Goal: Task Accomplishment & Management: Use online tool/utility

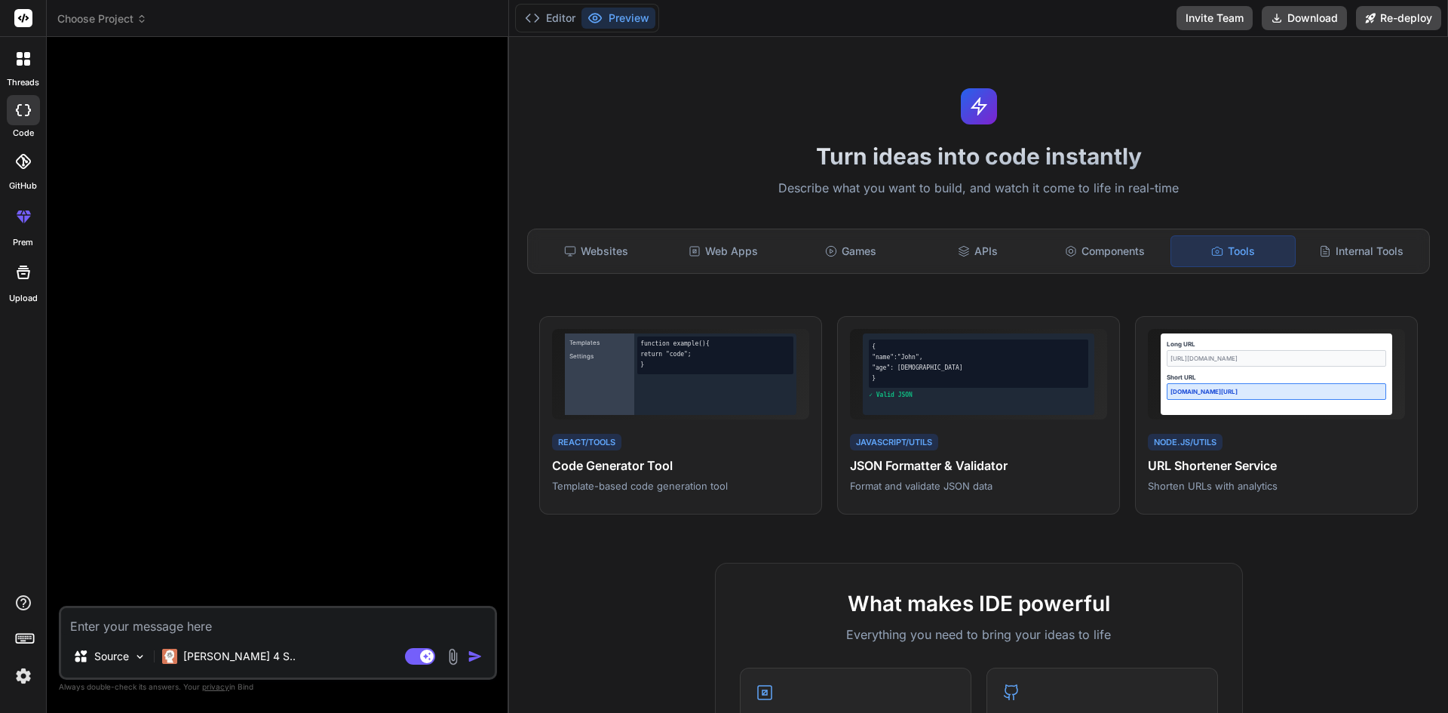
scroll to position [7023, 0]
click at [21, 601] on icon at bounding box center [23, 603] width 18 height 18
click at [125, 570] on label "Documentation" at bounding box center [107, 568] width 75 height 15
click at [612, 247] on div "Websites" at bounding box center [596, 251] width 124 height 32
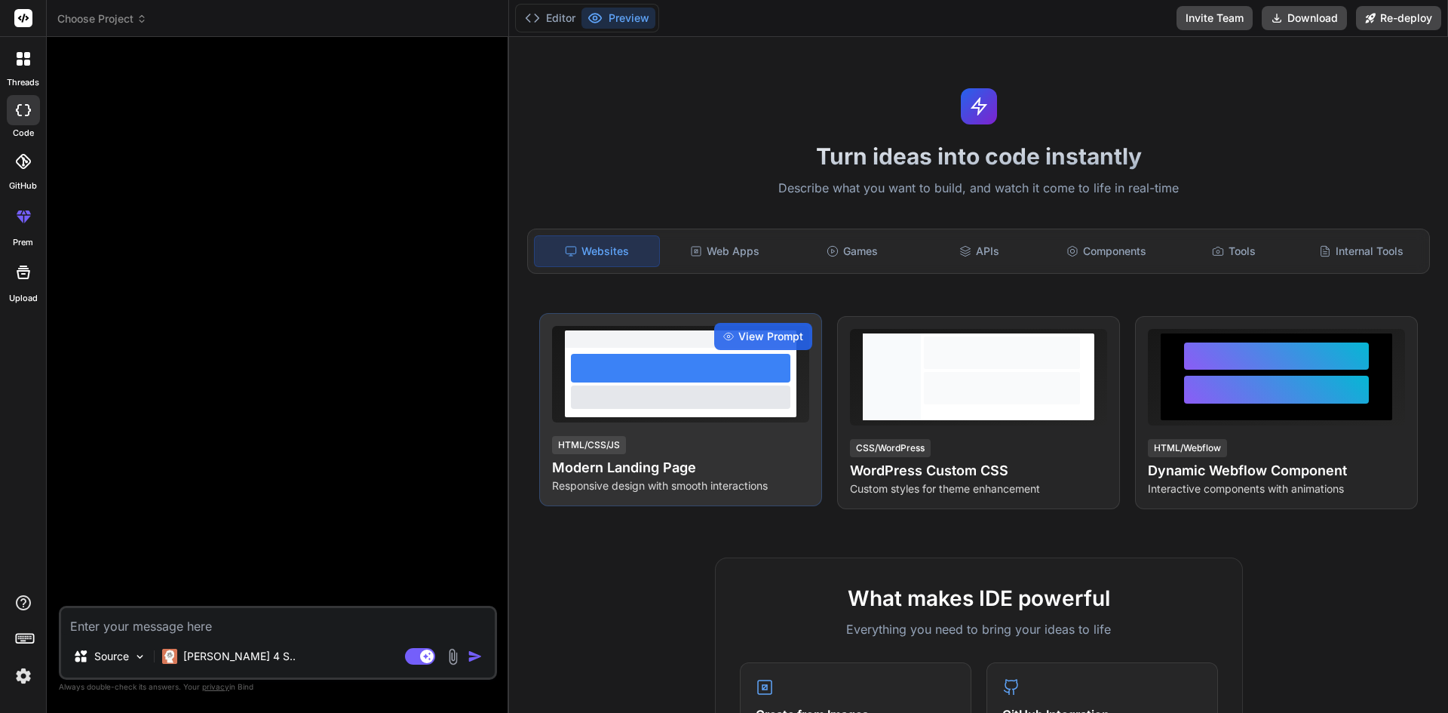
click at [640, 370] on div at bounding box center [681, 368] width 220 height 29
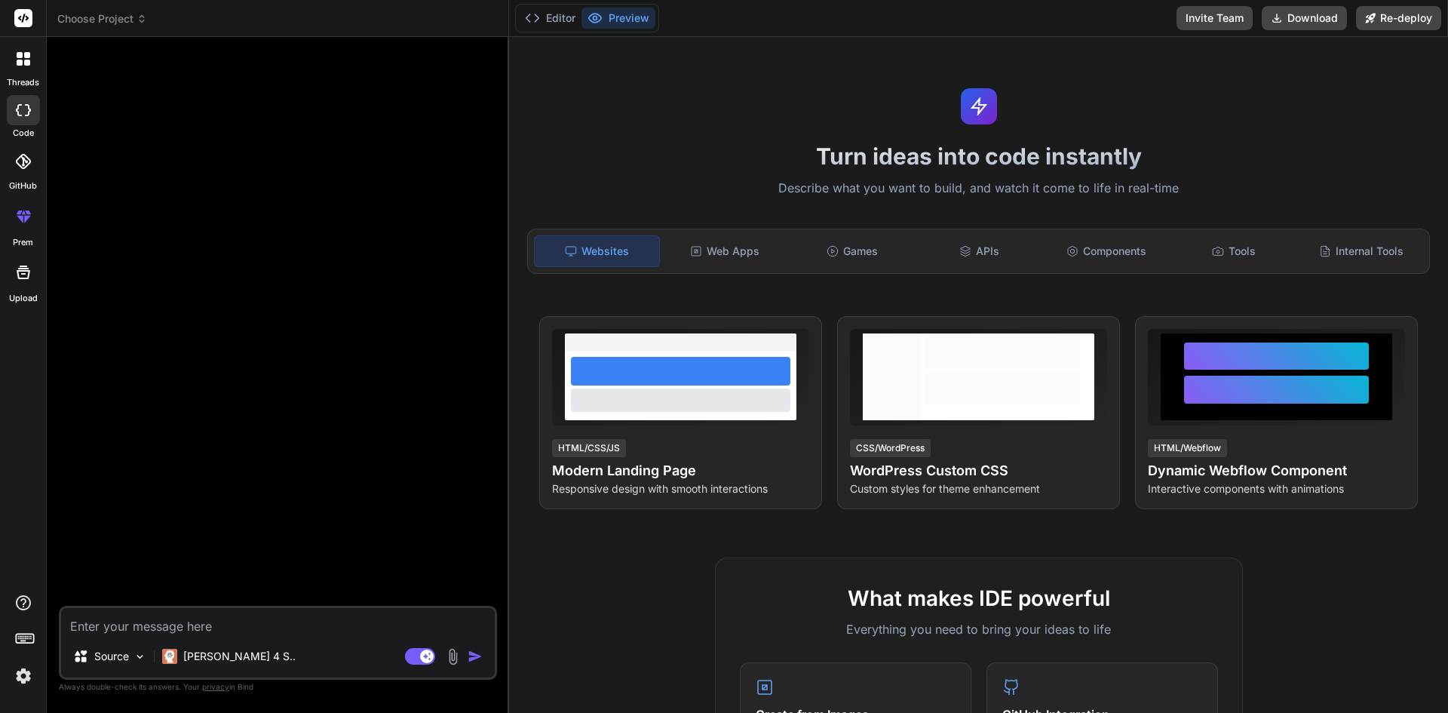
click at [20, 110] on icon at bounding box center [23, 110] width 15 height 12
click at [22, 122] on div at bounding box center [23, 110] width 33 height 30
click at [20, 23] on rect at bounding box center [23, 18] width 18 height 18
click at [127, 14] on span "Choose Project" at bounding box center [102, 18] width 90 height 15
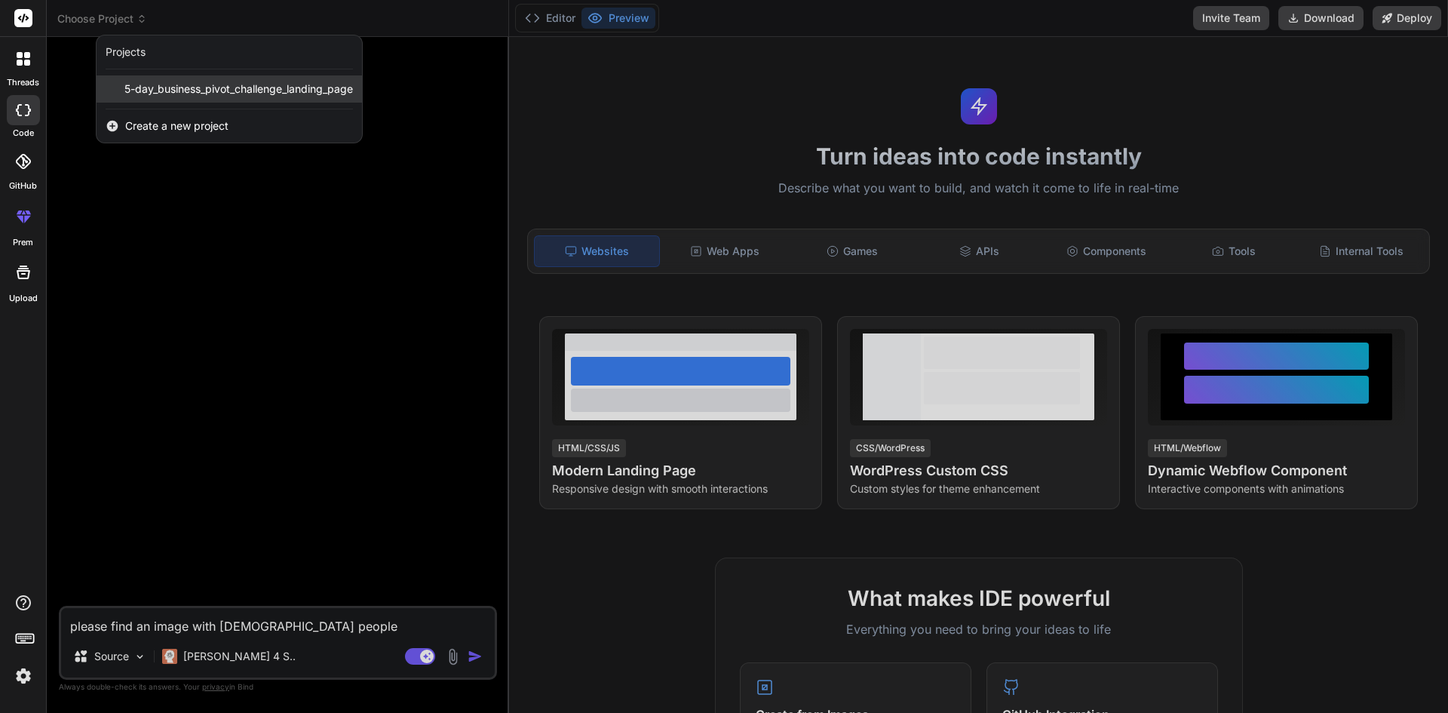
click at [163, 88] on span "5-day_business_pivot_challenge_landing_page" at bounding box center [238, 88] width 229 height 15
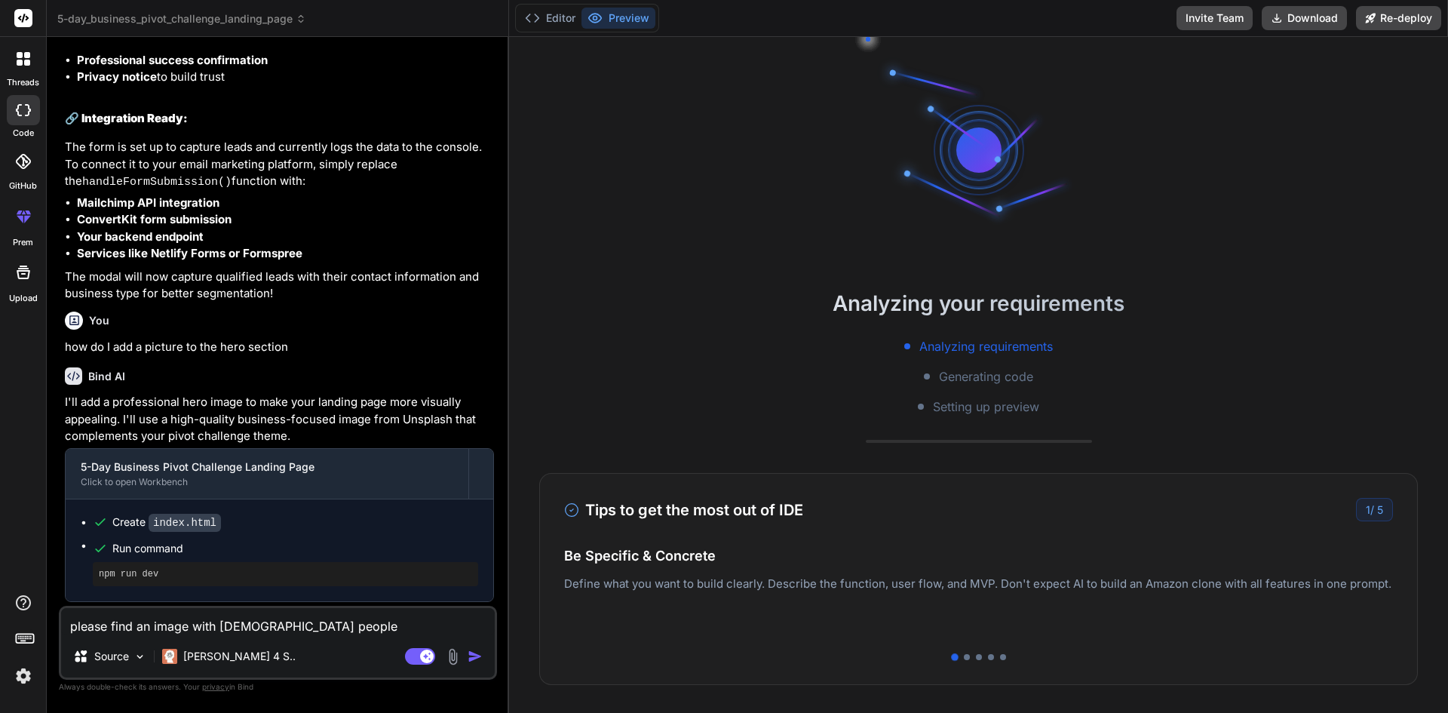
scroll to position [2177, 0]
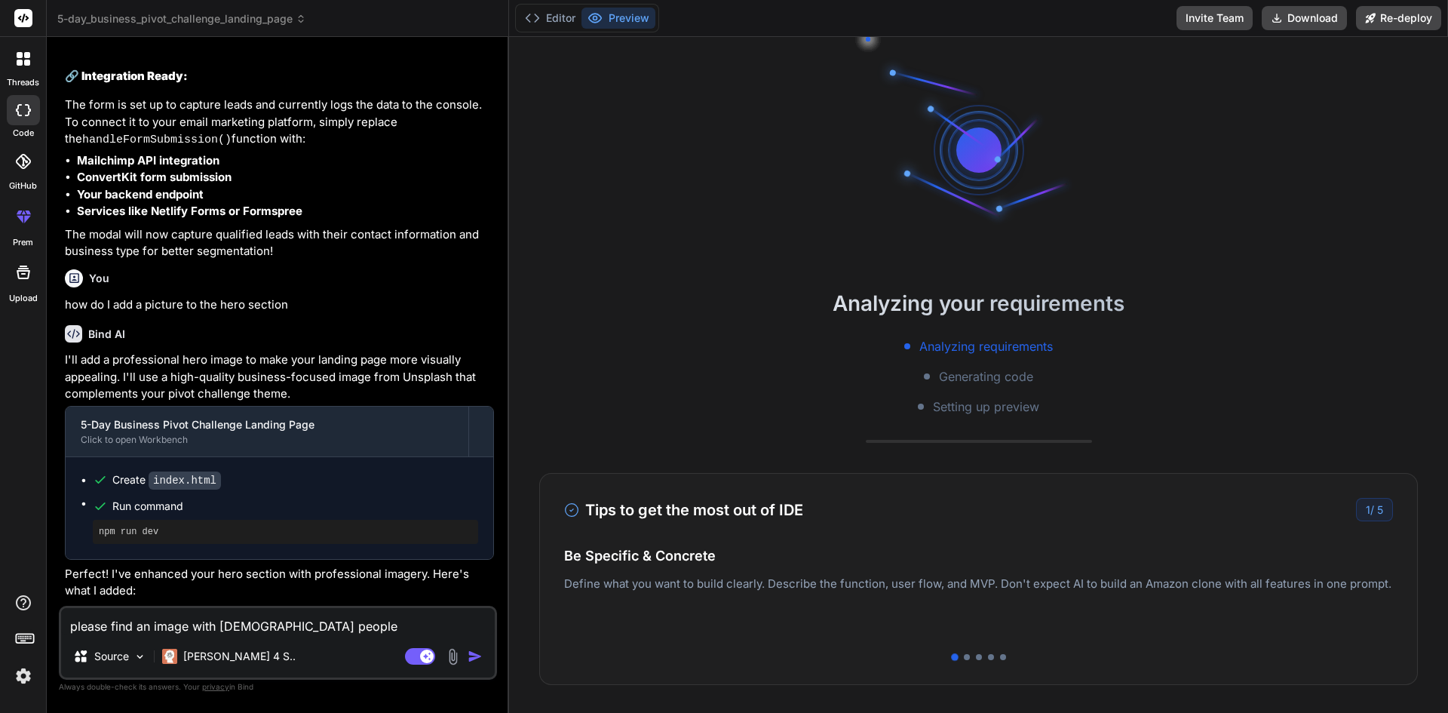
click at [315, 617] on textarea "please find an image with black people" at bounding box center [278, 621] width 434 height 27
type textarea "x"
type textarea "please find an image with black people"
type textarea "x"
type textarea "please find an image with black people a"
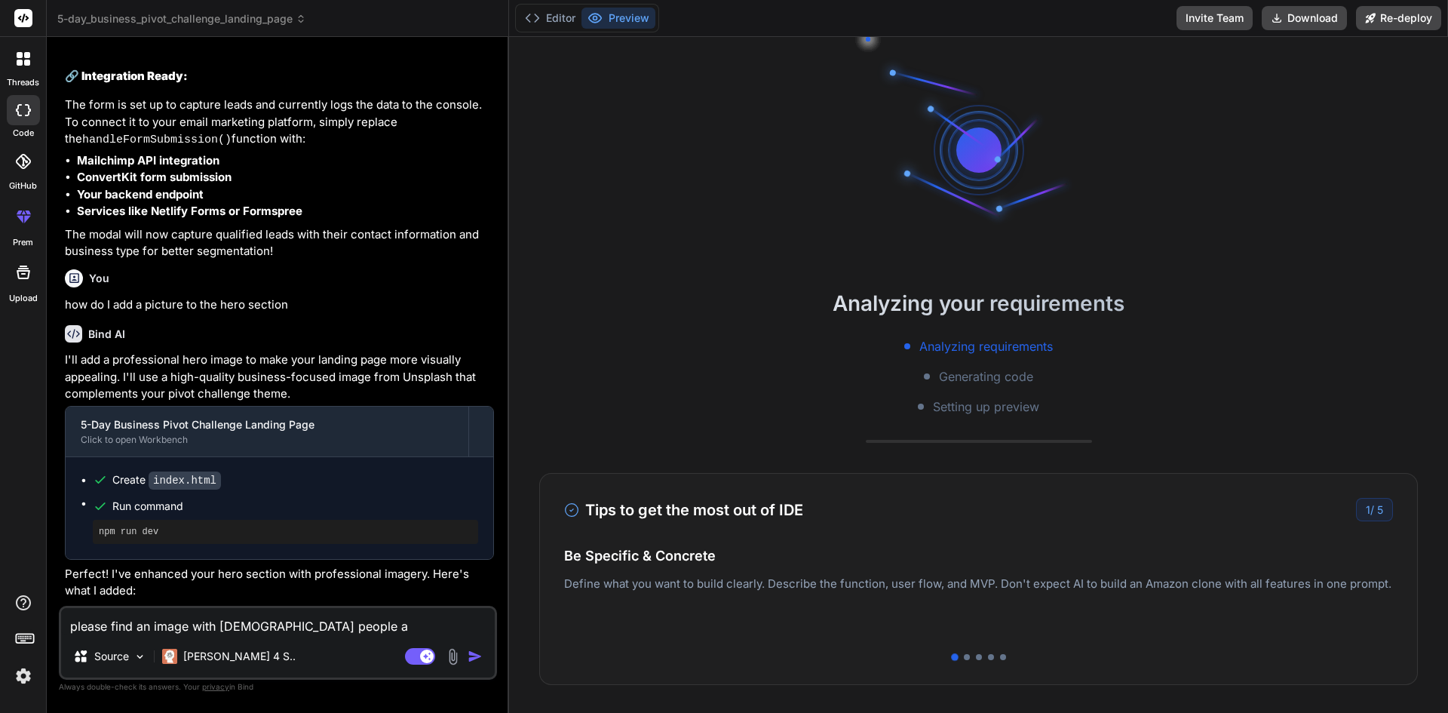
type textarea "x"
type textarea "please find an image with black people and"
type textarea "x"
type textarea "please find an image with black people and"
type textarea "x"
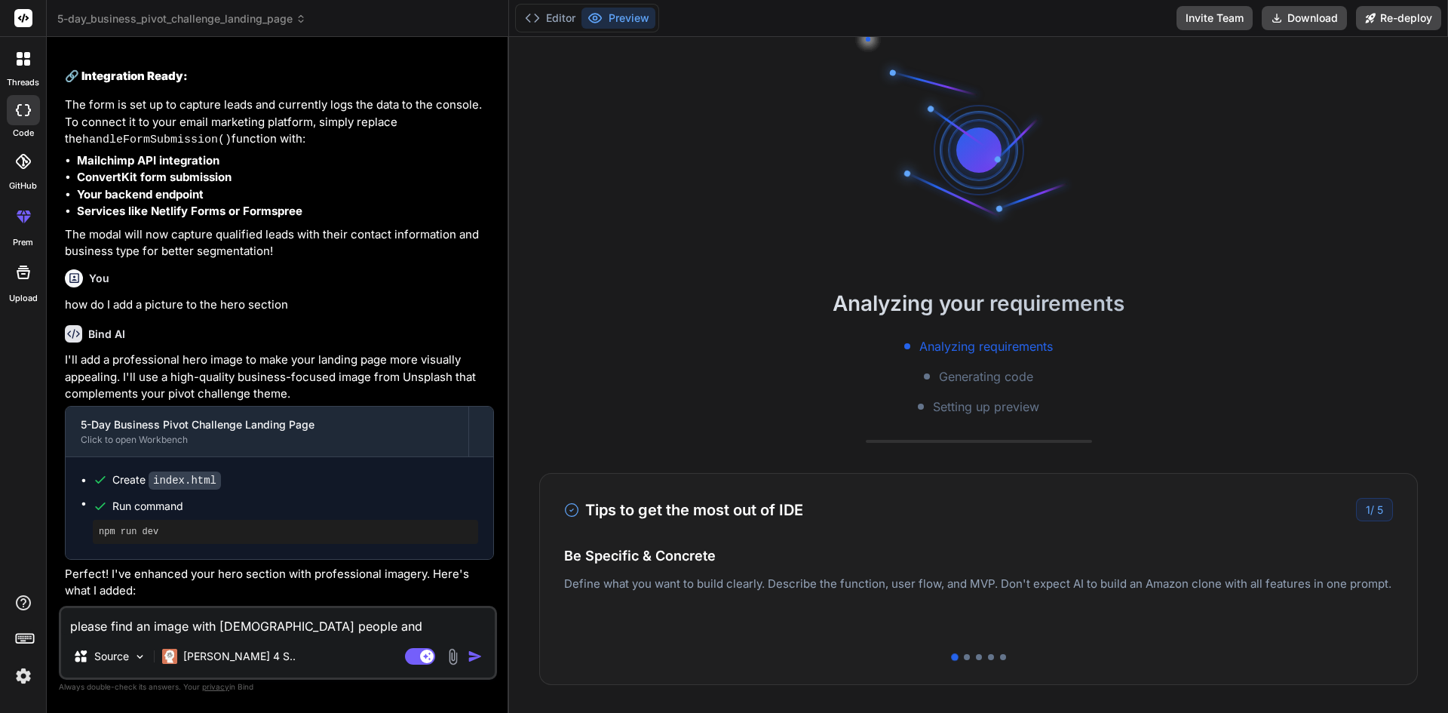
type textarea "please find an image with black people and a"
type textarea "x"
type textarea "please find an image with black people and ad"
type textarea "x"
type textarea "please find an image with black people and add"
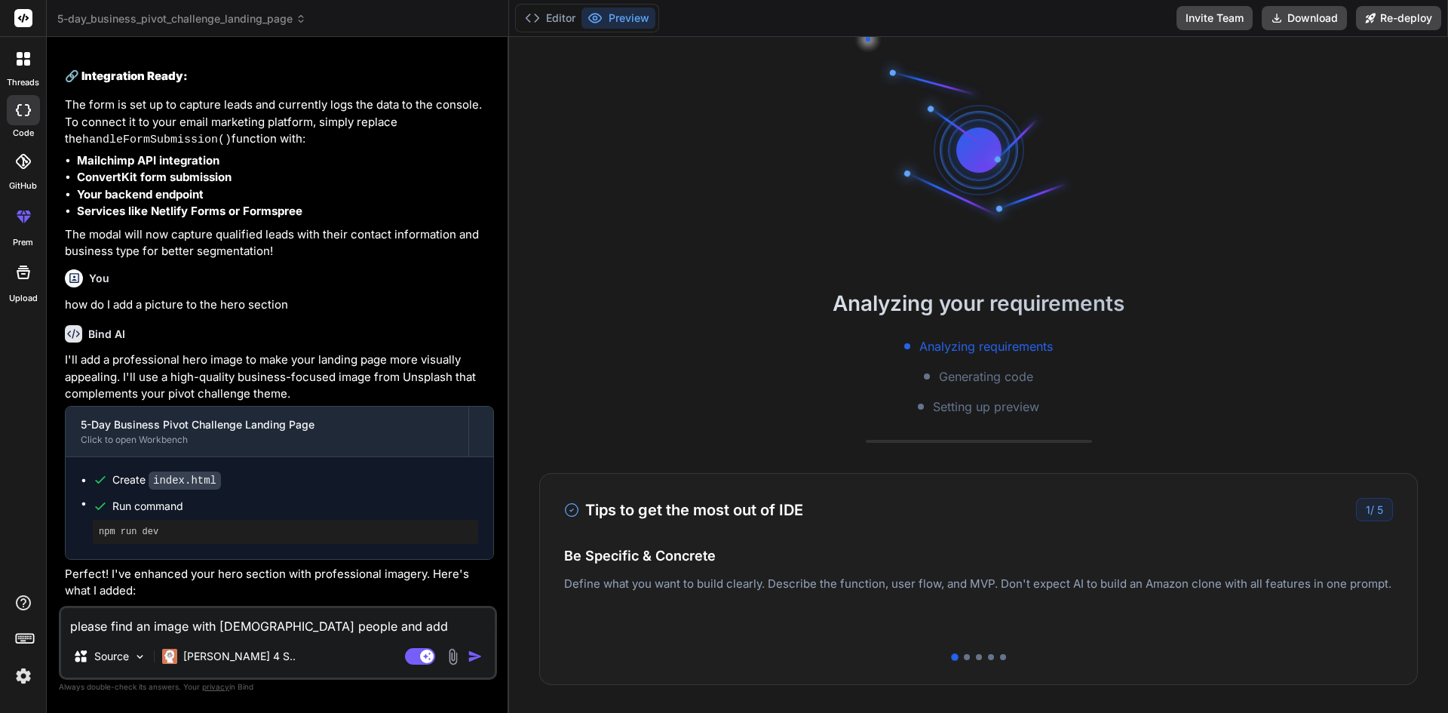
type textarea "x"
type textarea "please find an image with black people and add"
type textarea "x"
type textarea "please find an image with black people and add t"
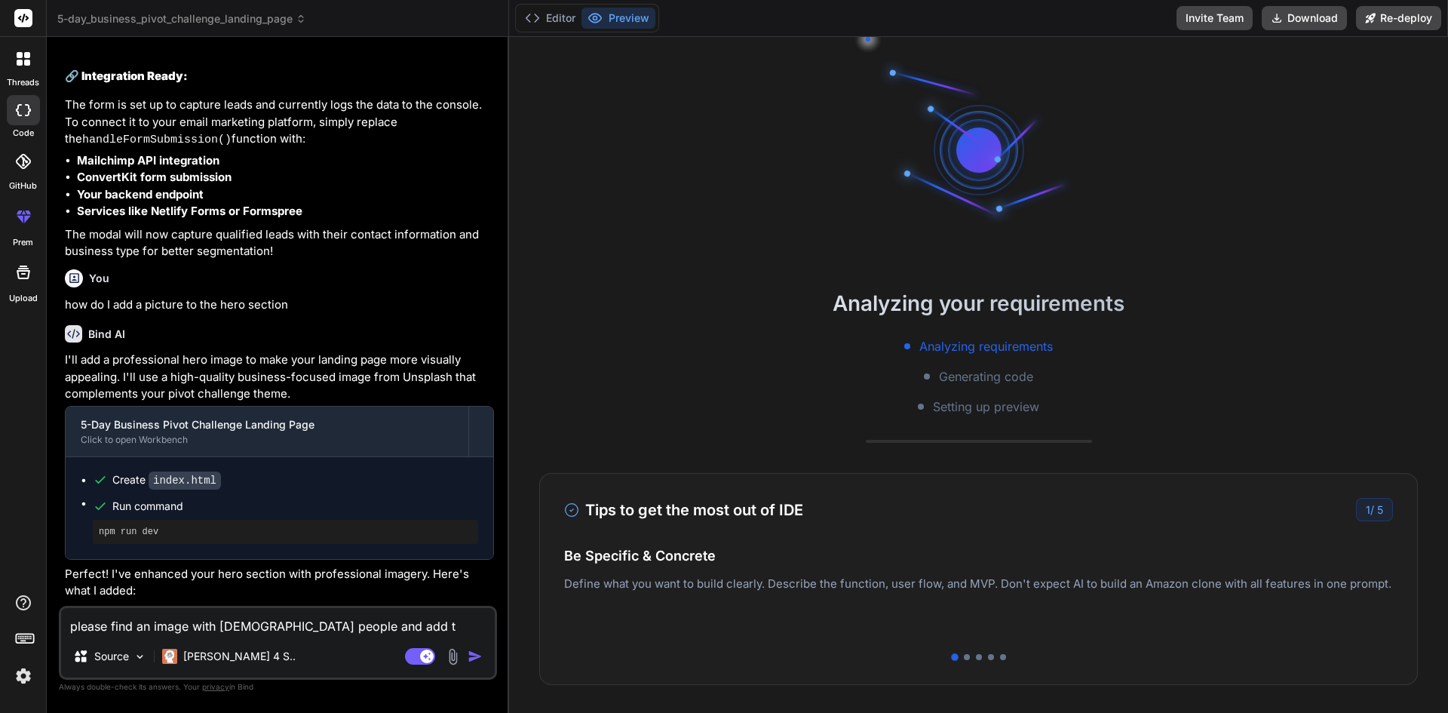
type textarea "x"
type textarea "please find an image with black people and add to"
type textarea "x"
type textarea "please find an image with black people and add to"
type textarea "x"
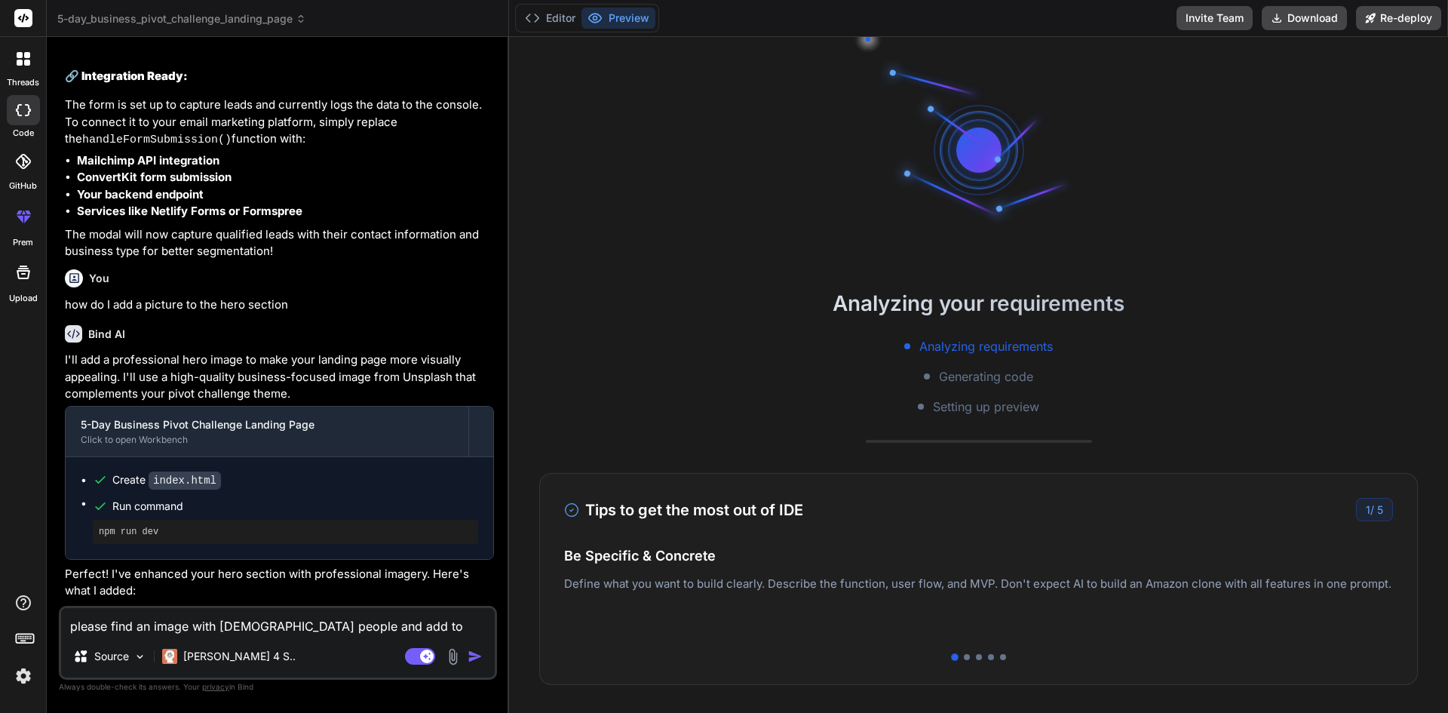
type textarea "please find an image with black people and add to h"
type textarea "x"
type textarea "please find an image with black people and add to he"
type textarea "x"
type textarea "please find an image with black people and add to her"
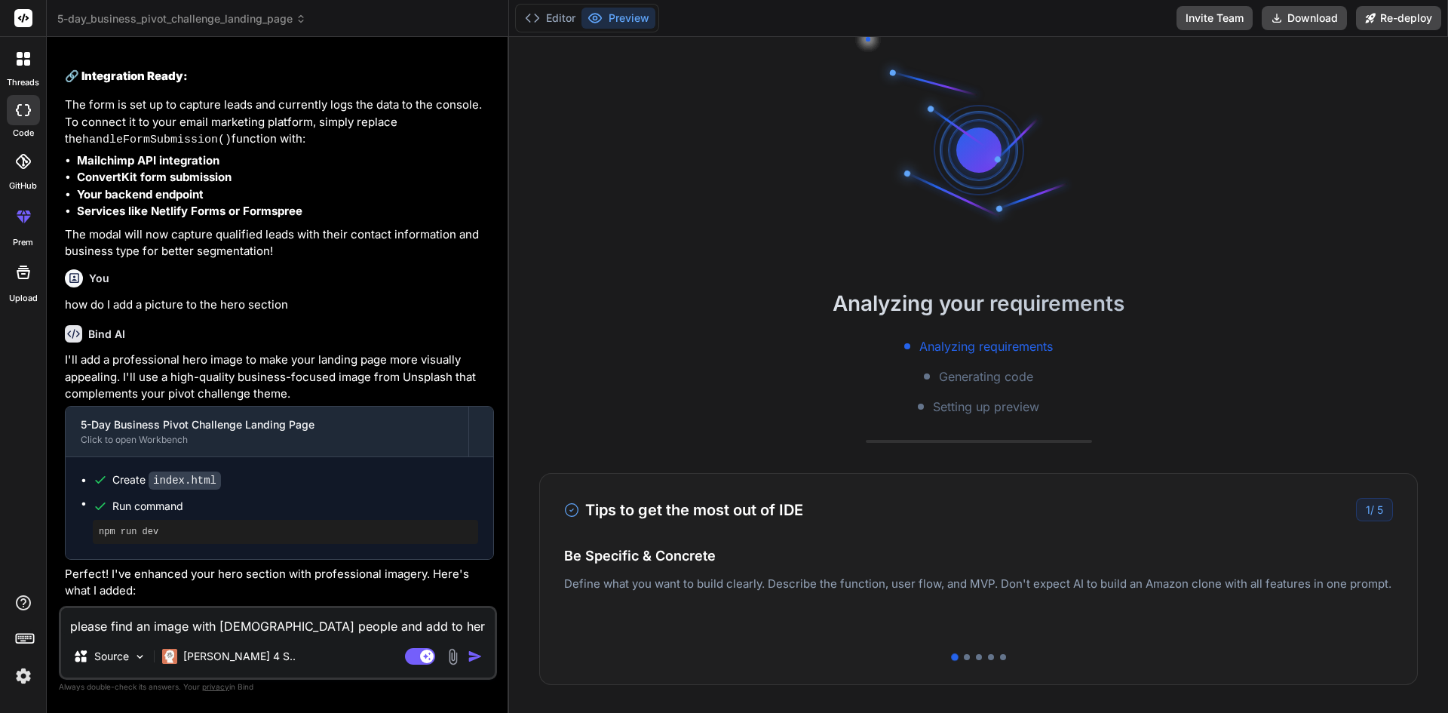
type textarea "x"
type textarea "please find an image with black people and add to hero"
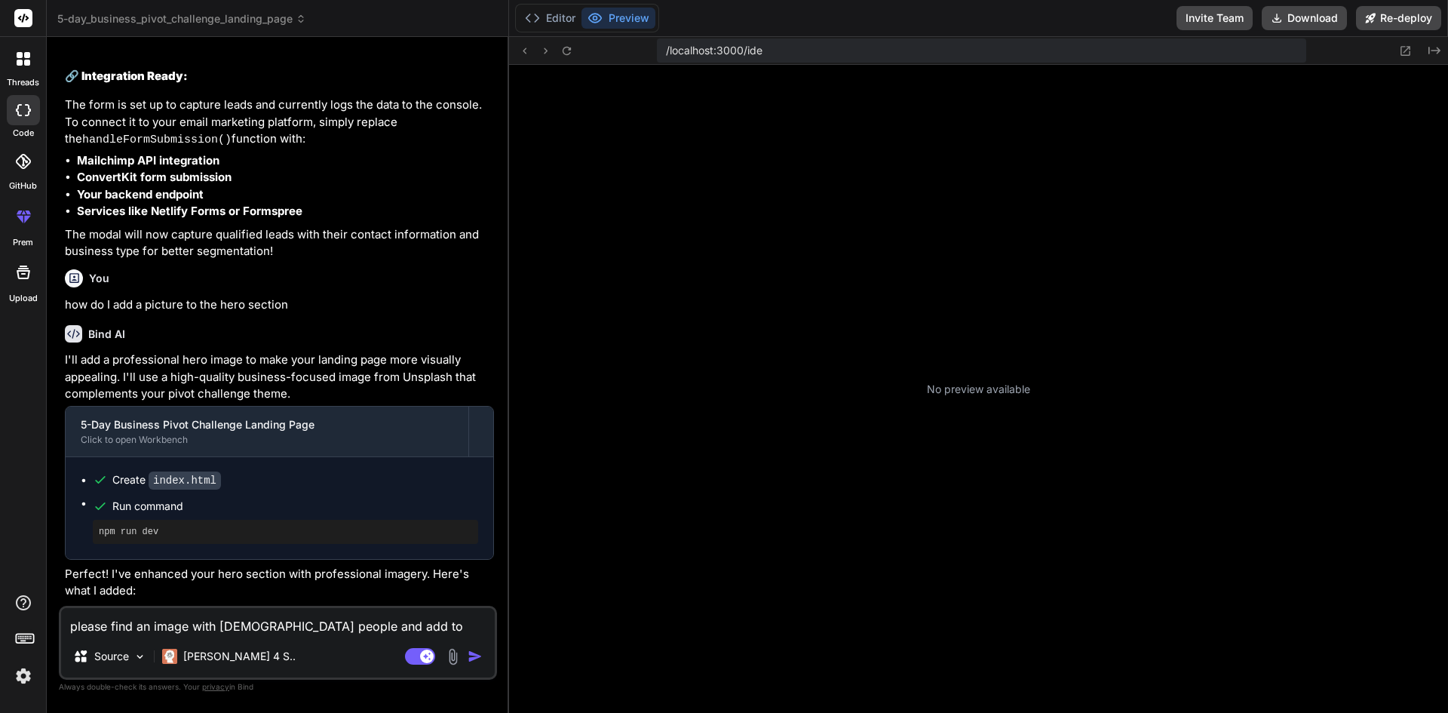
type textarea "x"
type textarea "please find an image with black people and add to hero s"
type textarea "x"
type textarea "please find an image with black people and add to hero se"
type textarea "x"
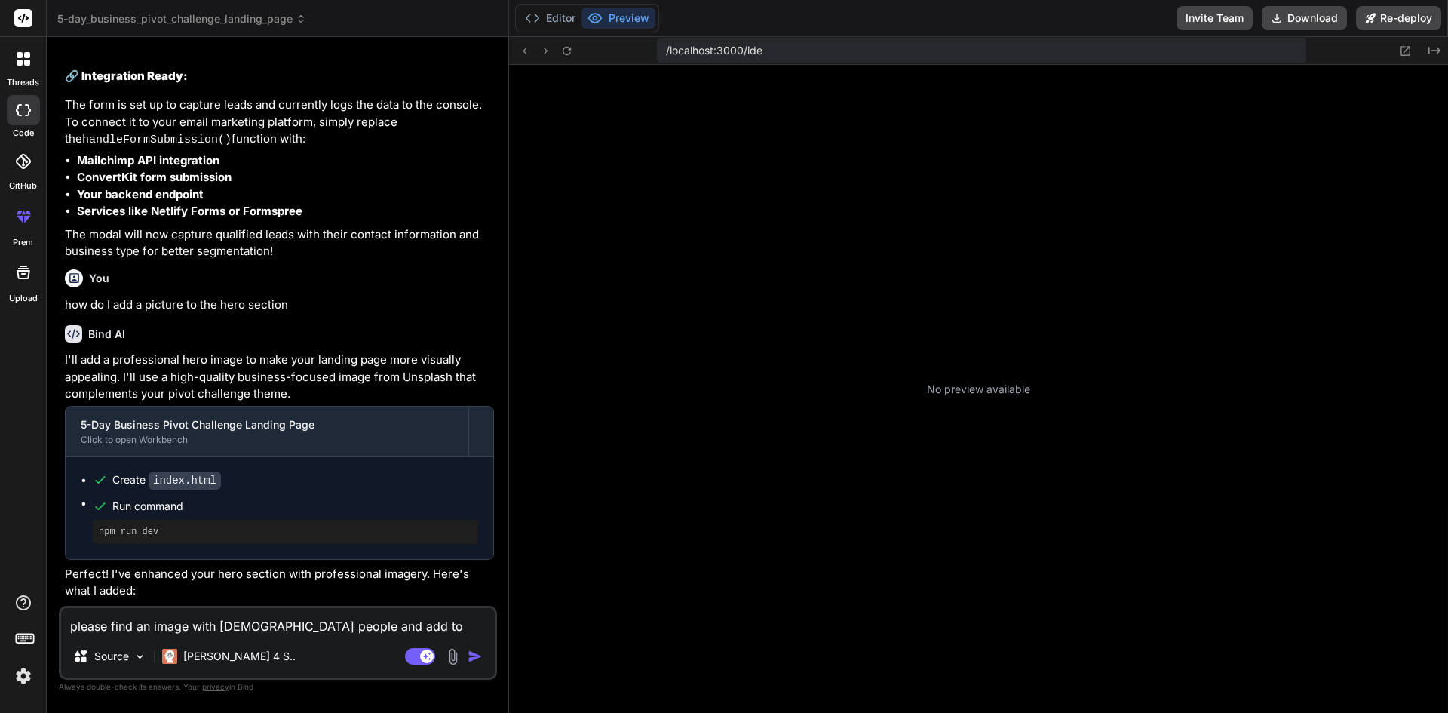
type textarea "please find an image with black people and add to hero sec"
type textarea "x"
type textarea "please find an image with black people and add to hero secti"
type textarea "x"
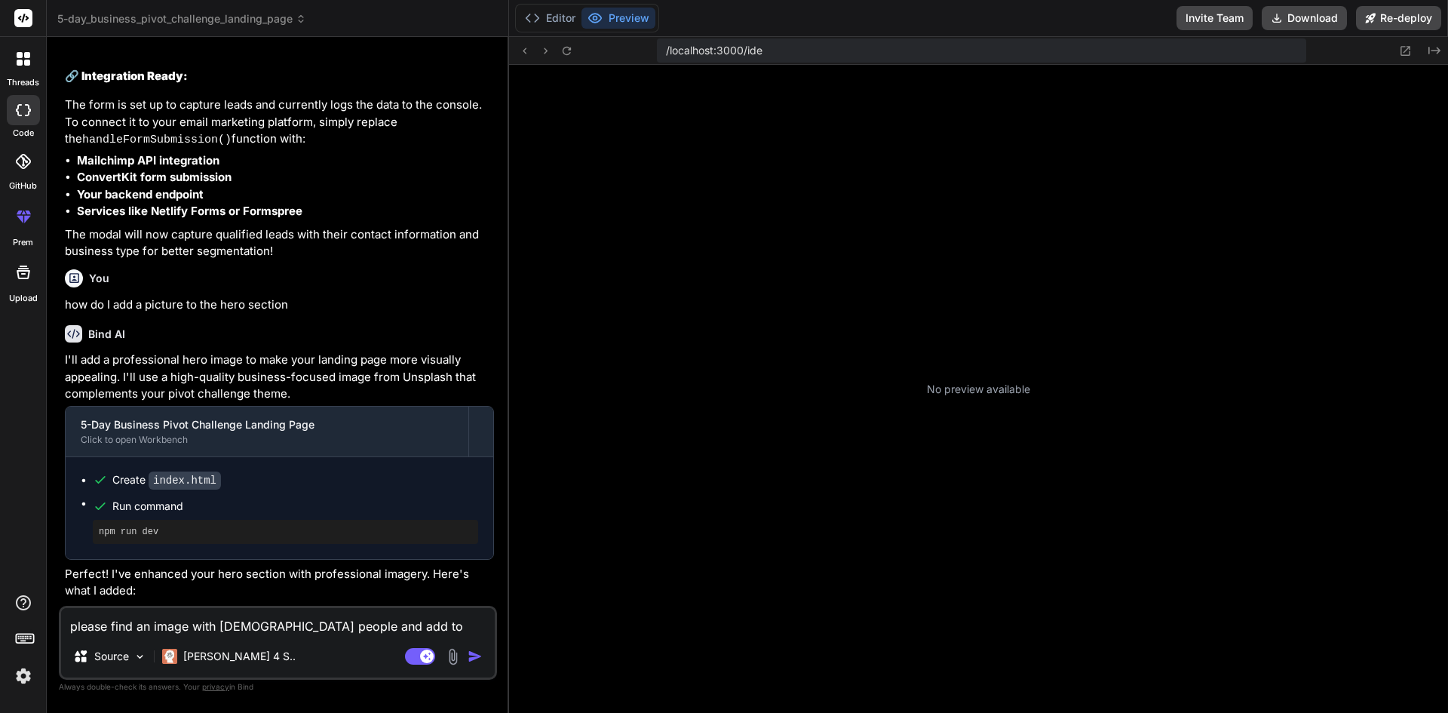
type textarea "please find an image with black people and add to hero section"
type textarea "x"
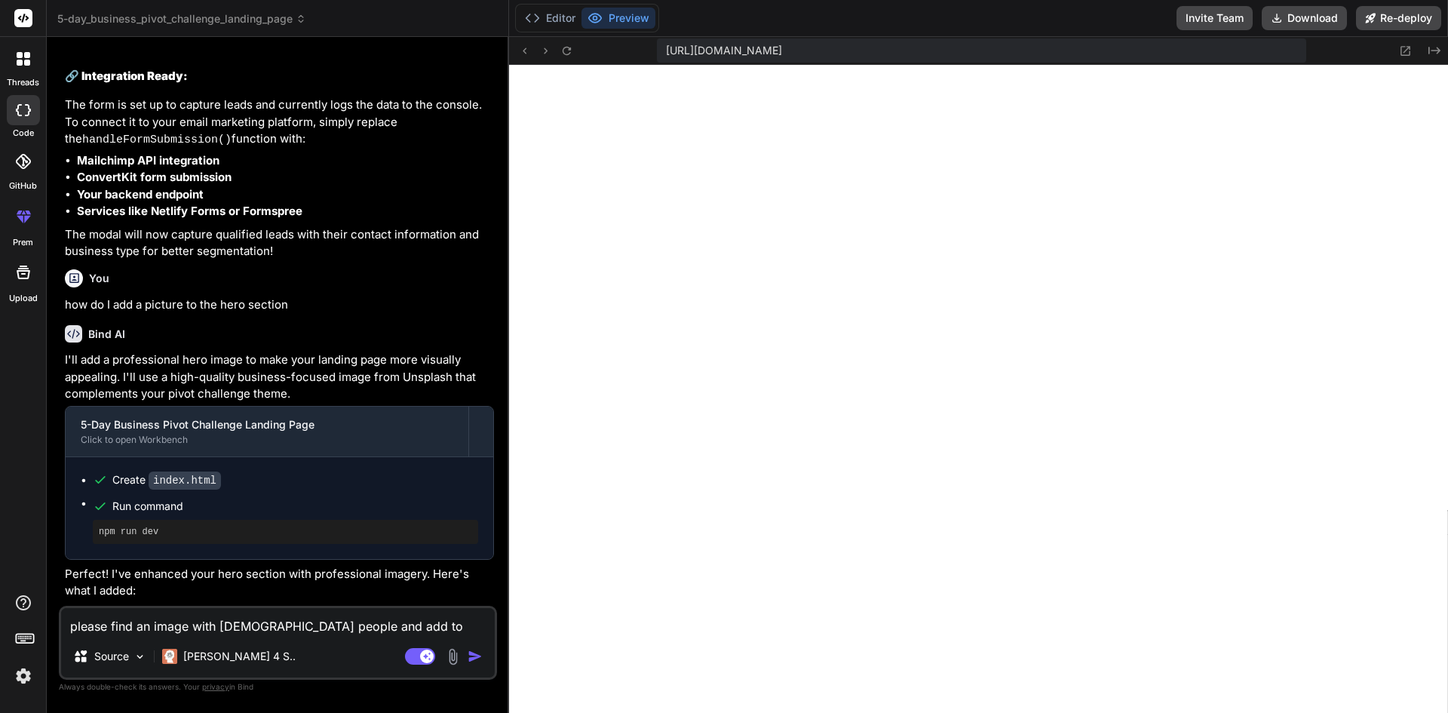
scroll to position [545, 0]
type textarea "please find an image with black people and add to hero section"
click at [477, 653] on img "button" at bounding box center [475, 656] width 15 height 15
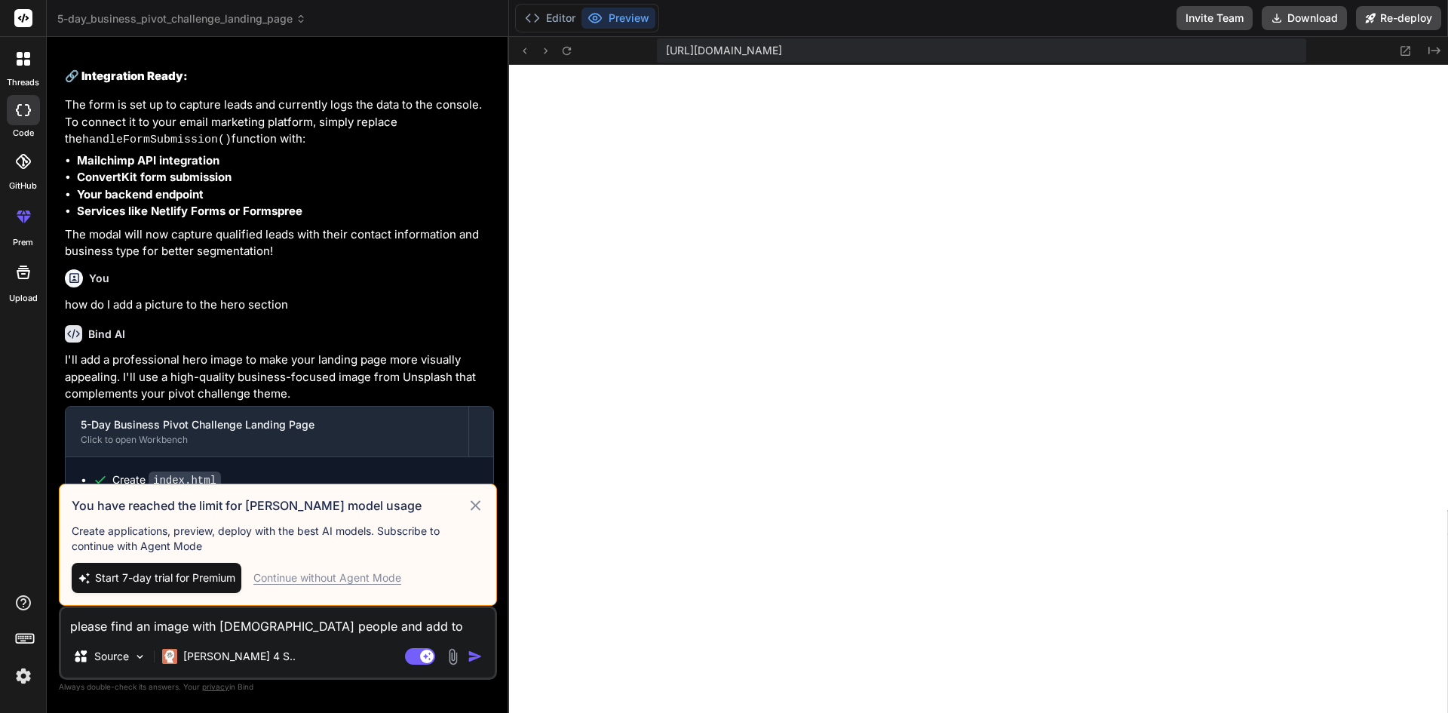
click at [474, 505] on icon at bounding box center [475, 505] width 17 height 18
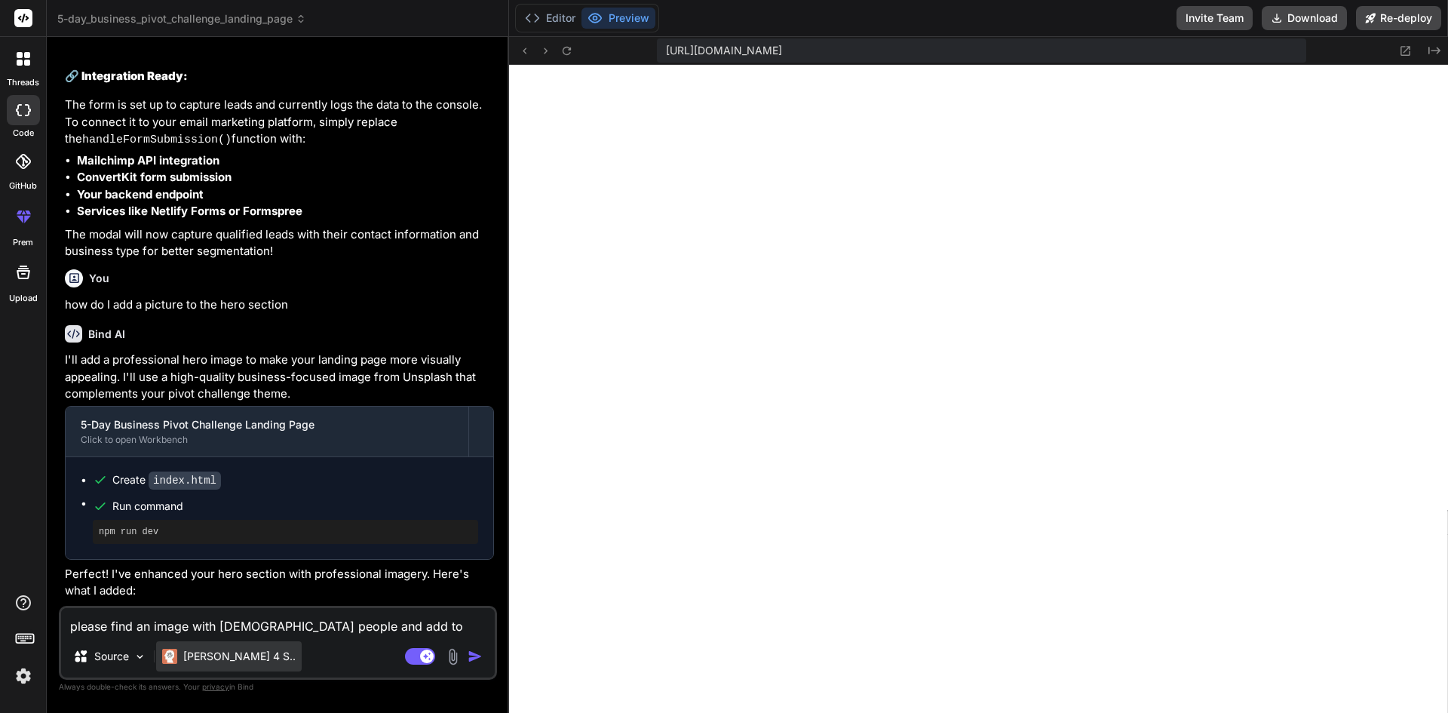
click at [191, 656] on p "Claude 4 S.." at bounding box center [239, 656] width 112 height 15
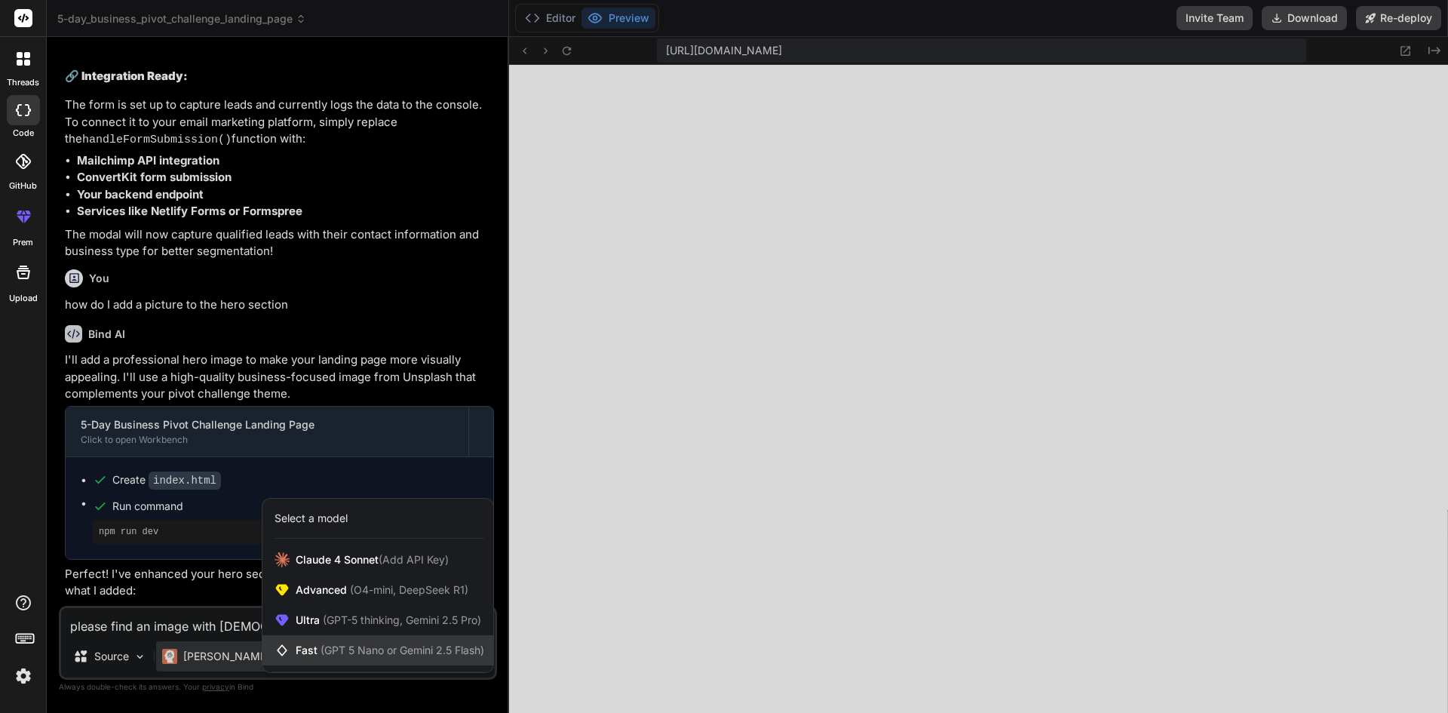
click at [325, 645] on span "(GPT 5 Nano or Gemini 2.5 Flash)" at bounding box center [403, 649] width 164 height 13
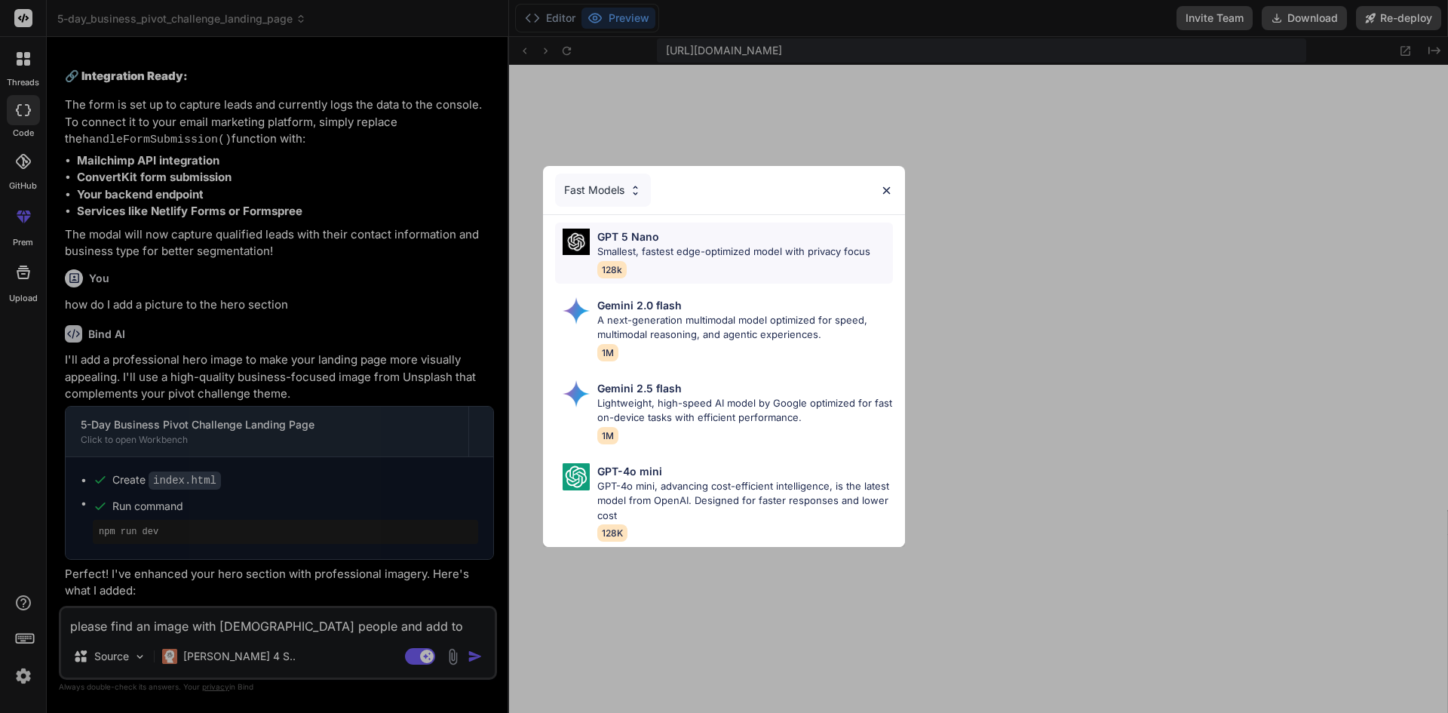
click at [663, 230] on div "GPT 5 Nano" at bounding box center [733, 237] width 273 height 16
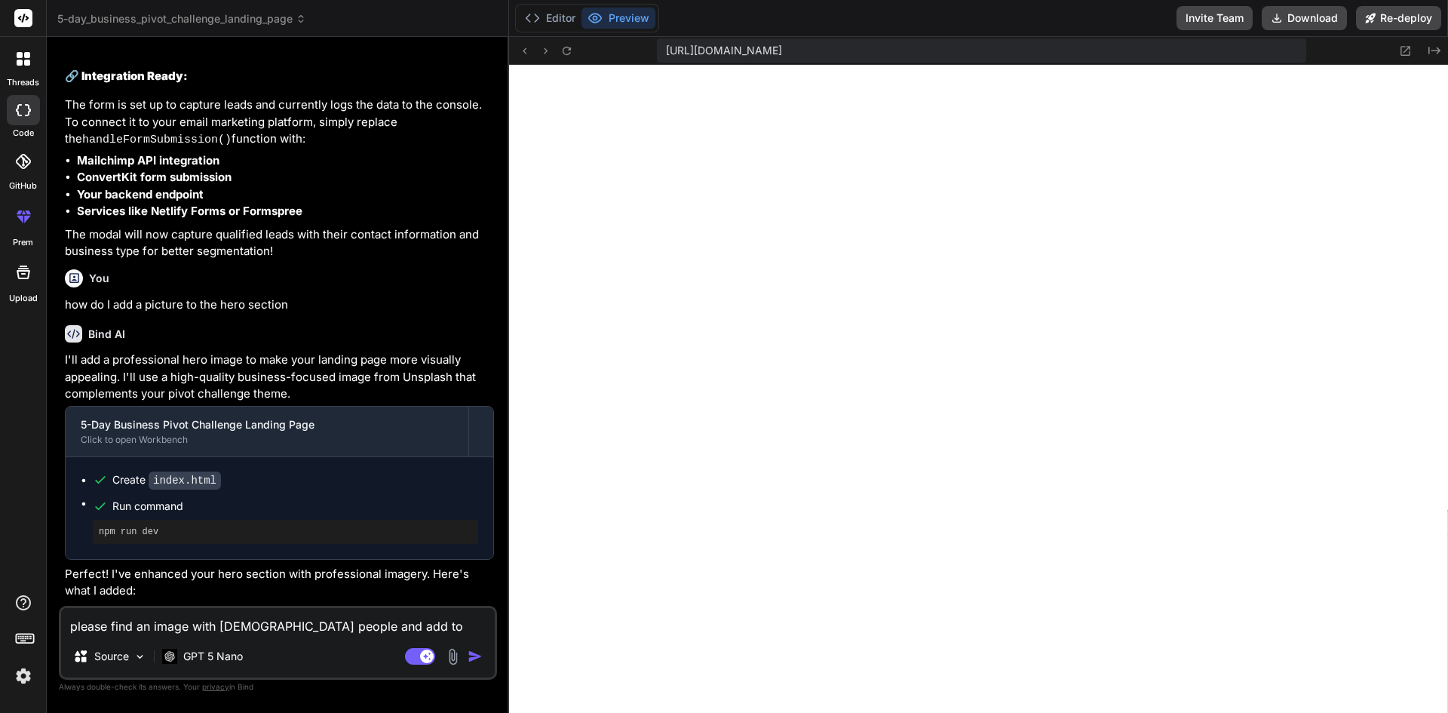
click at [475, 652] on img "button" at bounding box center [475, 656] width 15 height 15
type textarea "x"
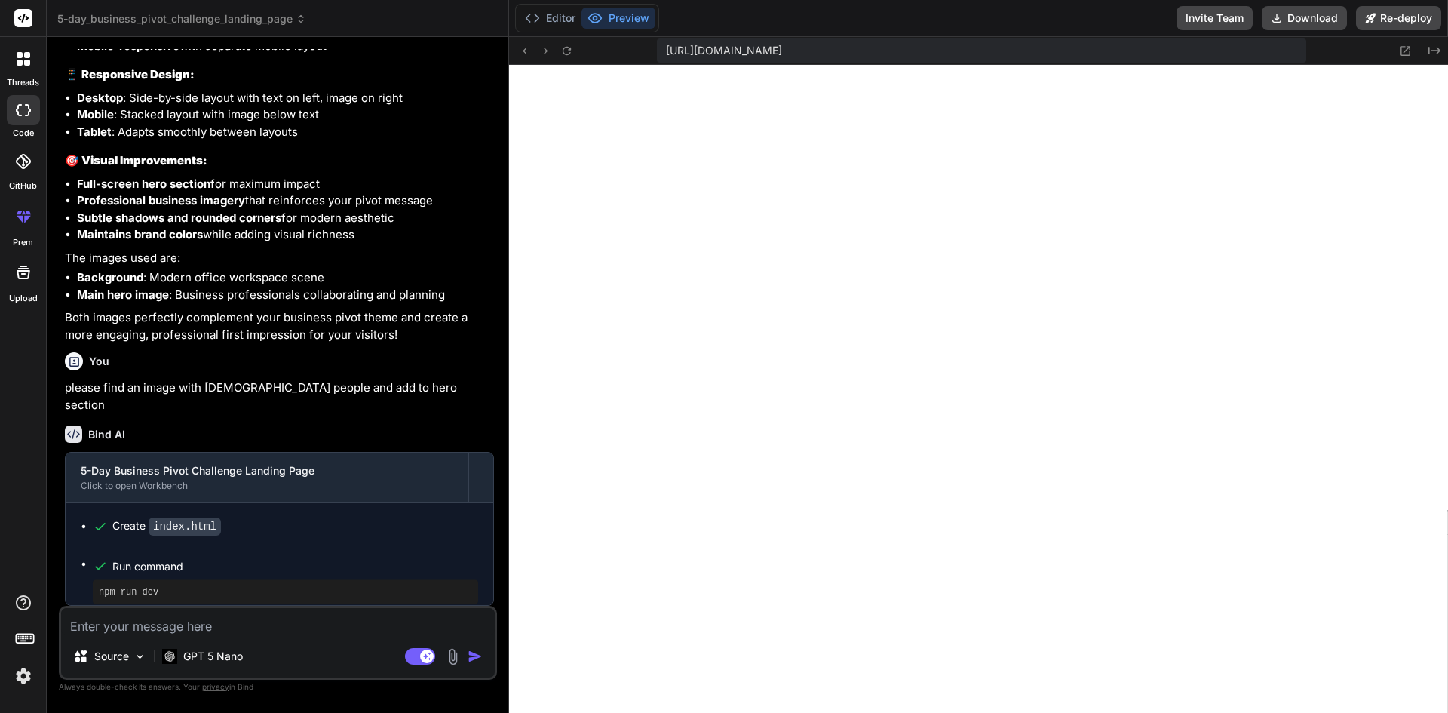
scroll to position [1089, 0]
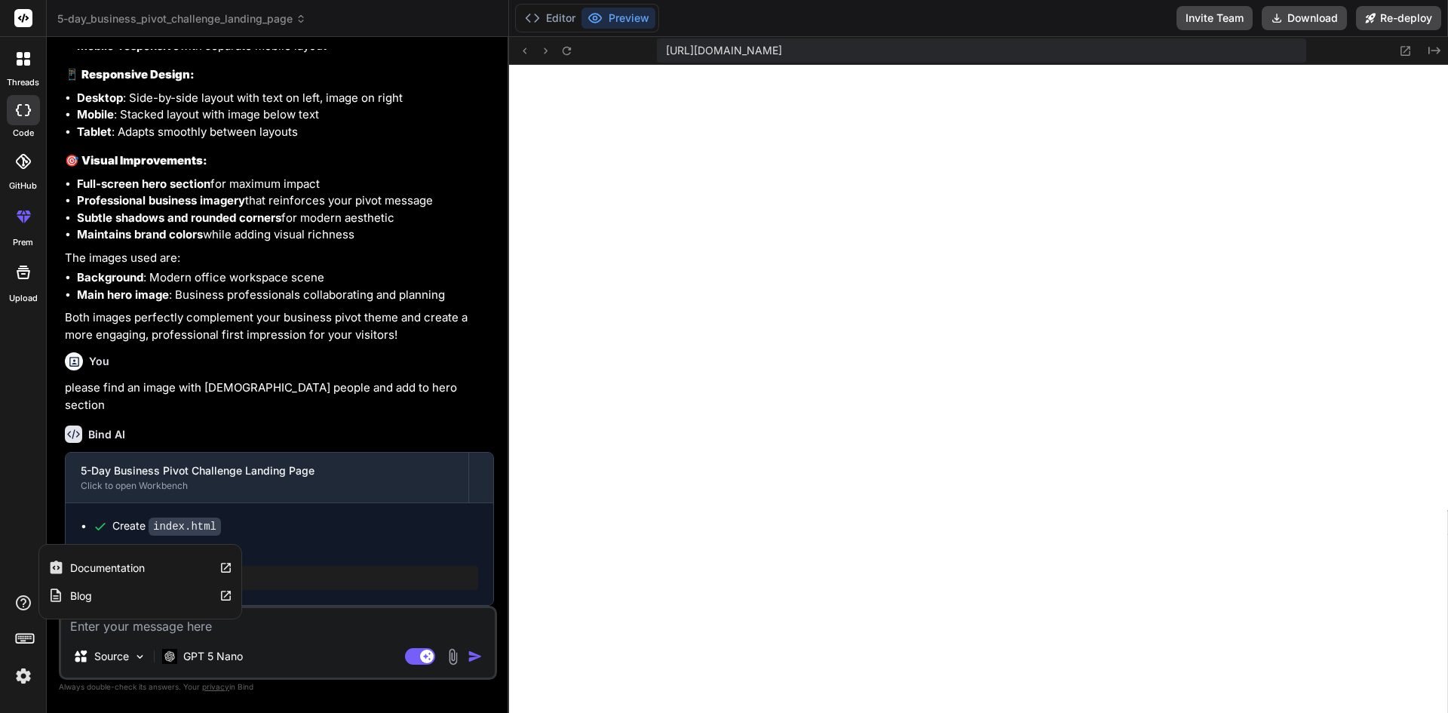
click at [20, 603] on icon at bounding box center [23, 603] width 18 height 18
click at [113, 572] on label "Documentation" at bounding box center [107, 568] width 75 height 15
click at [80, 592] on label "Blog" at bounding box center [81, 595] width 22 height 15
click at [23, 64] on icon at bounding box center [24, 59] width 14 height 14
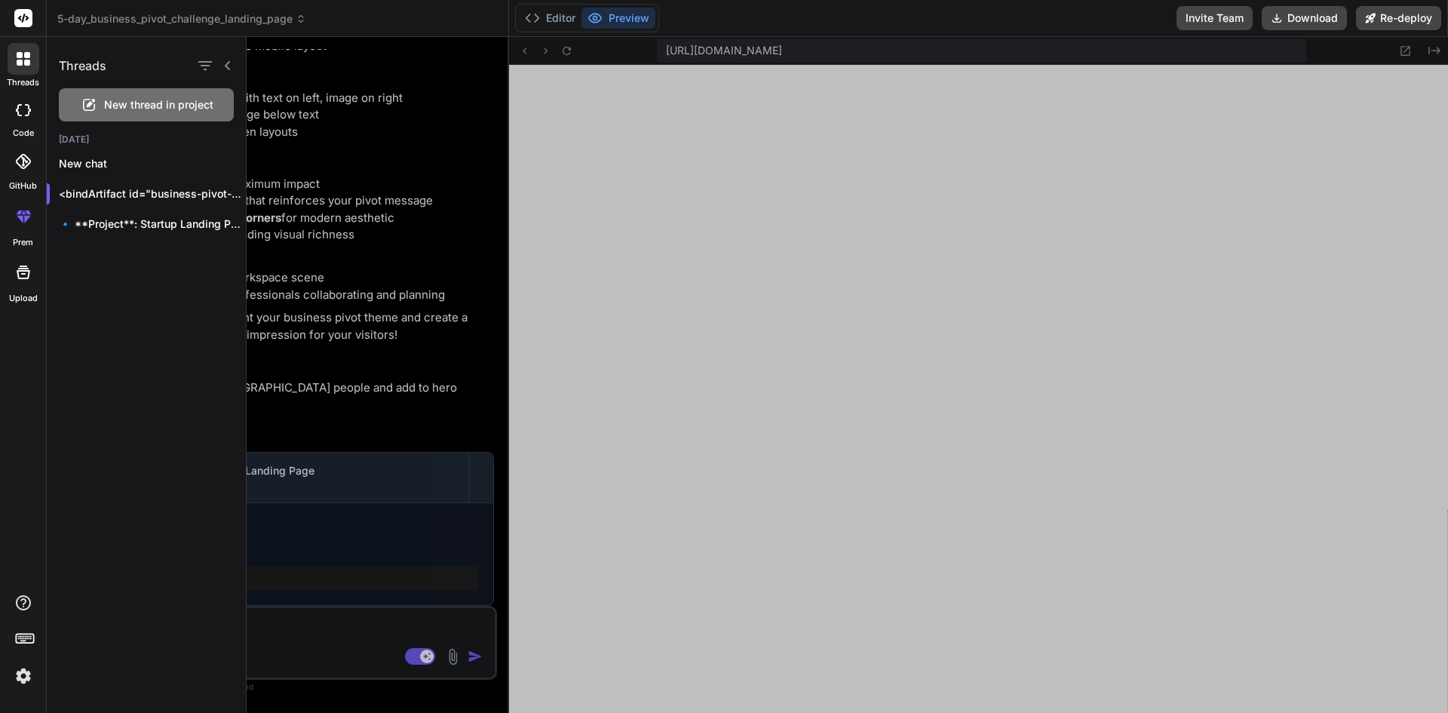
click at [435, 48] on div at bounding box center [848, 375] width 1202 height 676
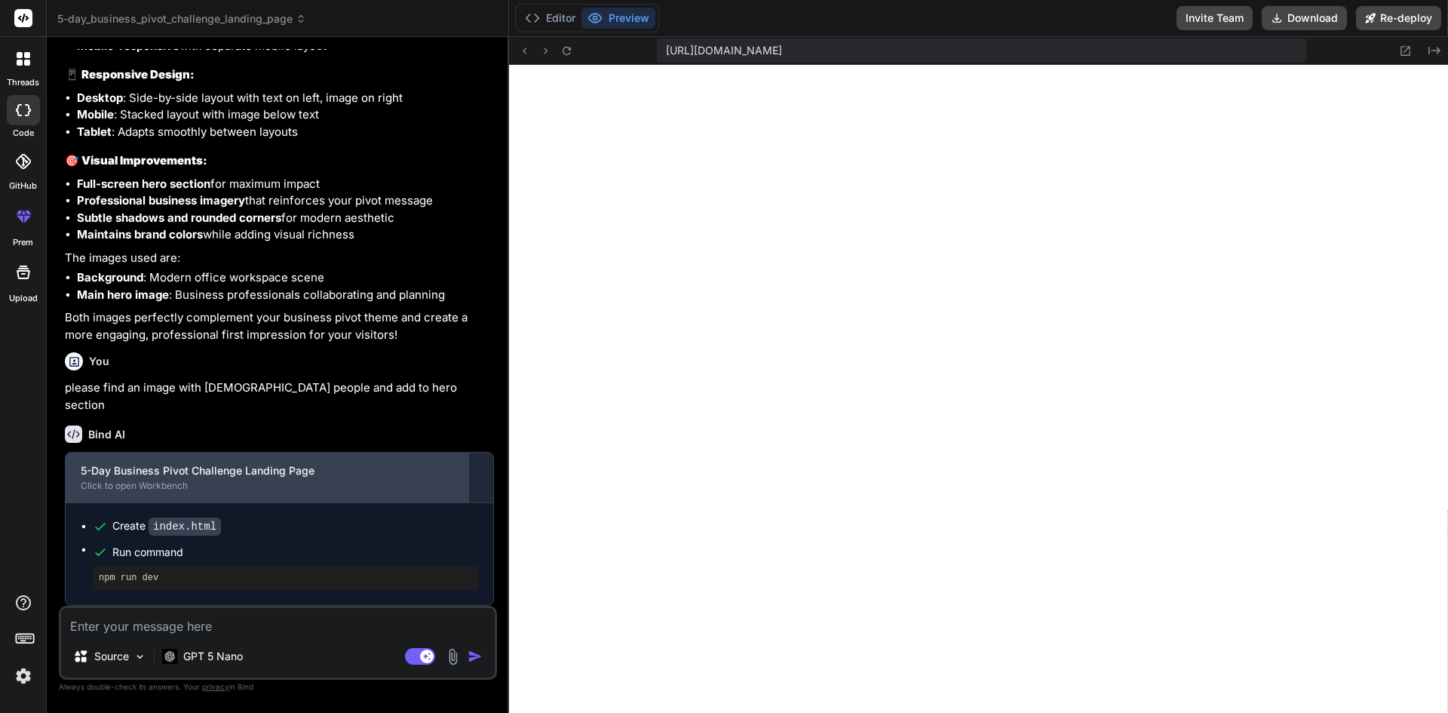
click at [155, 502] on div "5-Day Business Pivot Challenge Landing Page Click to open Workbench" at bounding box center [267, 478] width 403 height 50
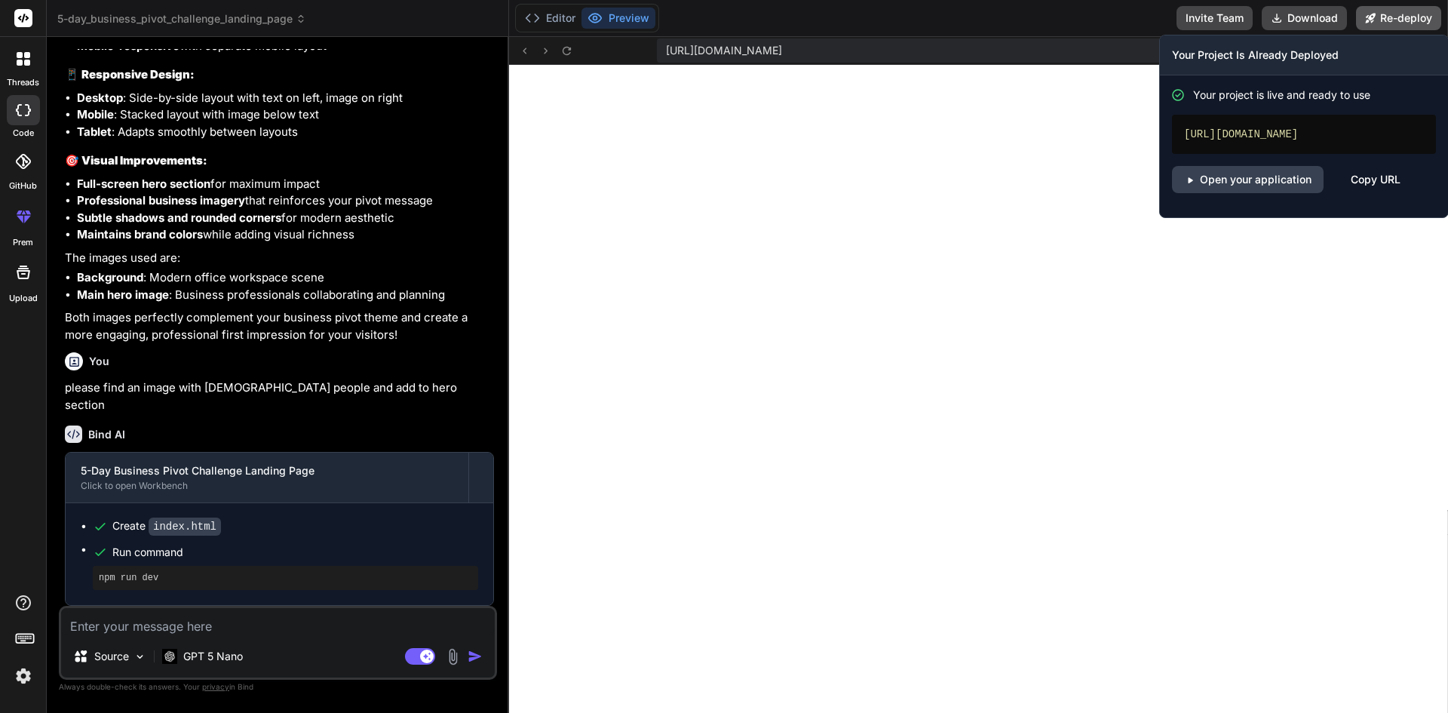
click at [1411, 14] on button "Re-deploy" at bounding box center [1398, 18] width 85 height 24
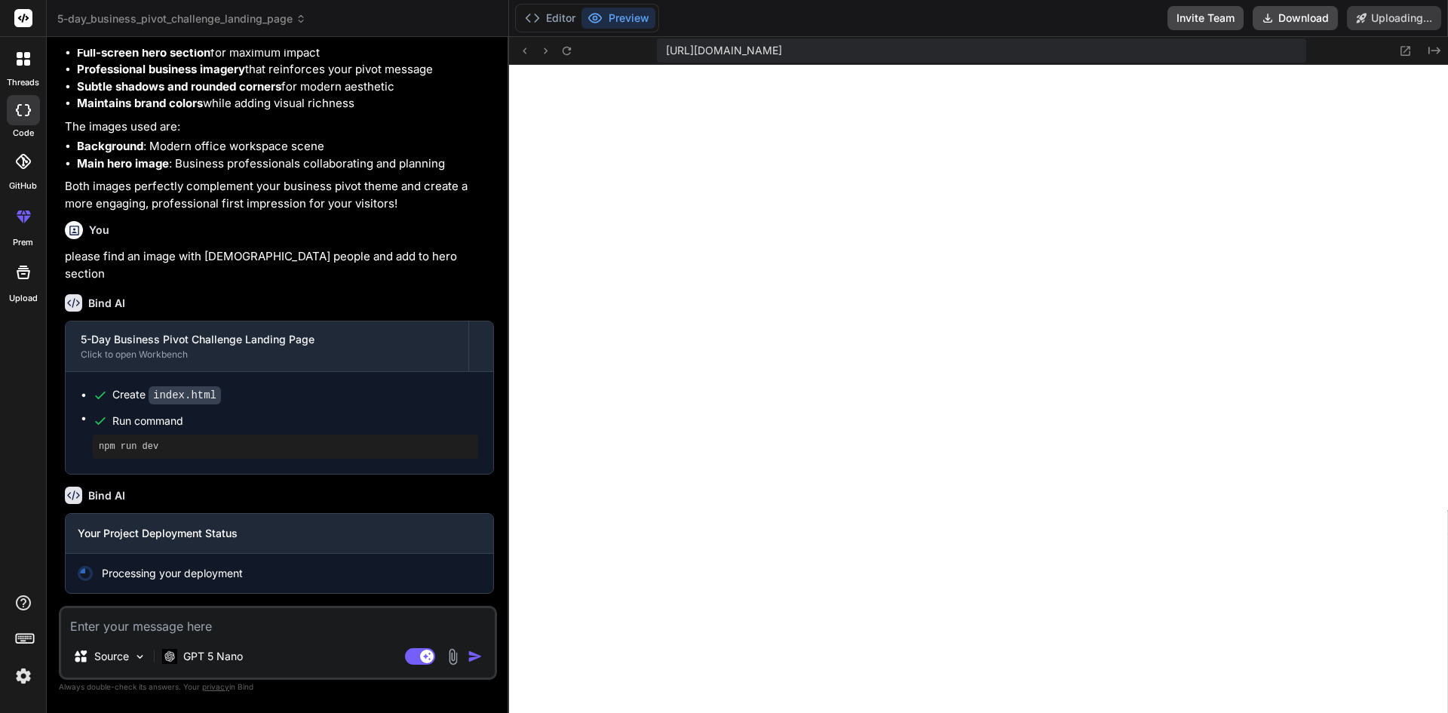
scroll to position [3201, 0]
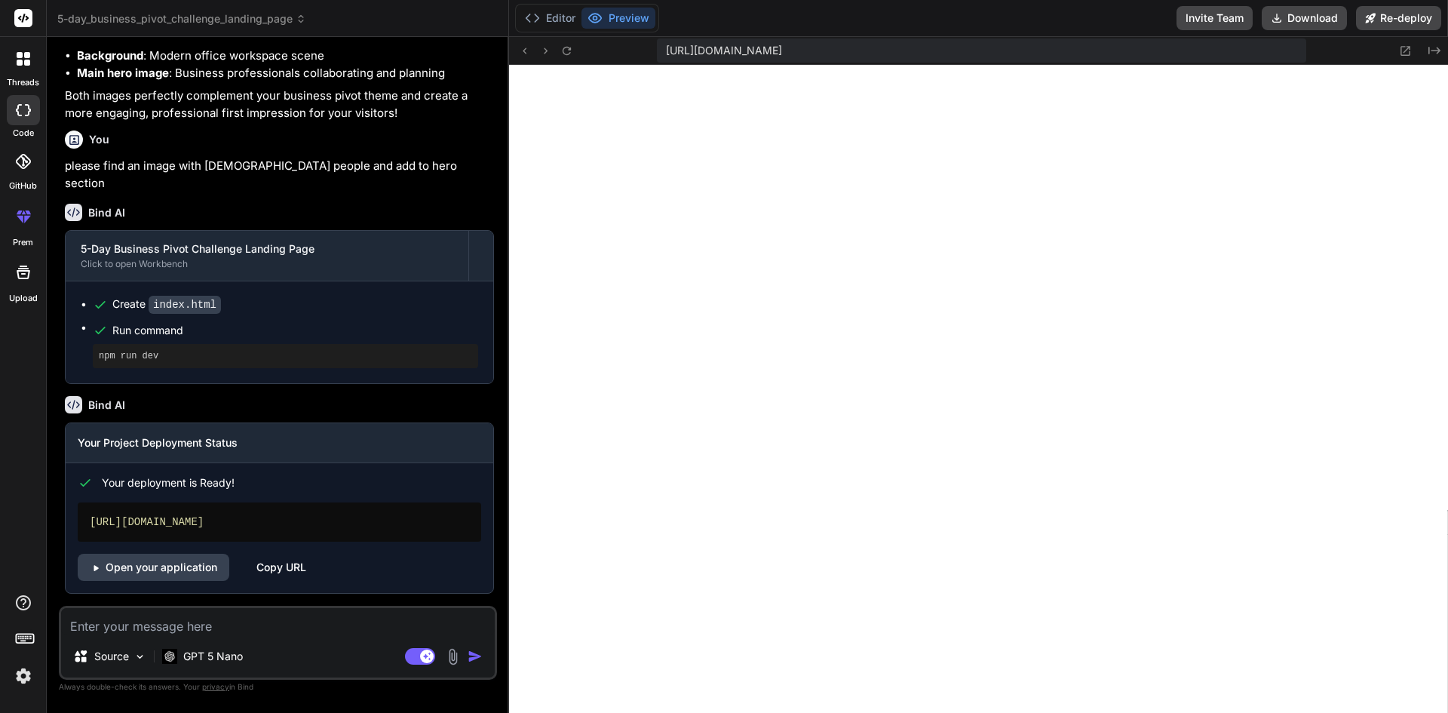
click at [628, 17] on button "Preview" at bounding box center [619, 18] width 74 height 21
click at [254, 608] on textarea at bounding box center [278, 621] width 434 height 27
type textarea "x"
type textarea "t"
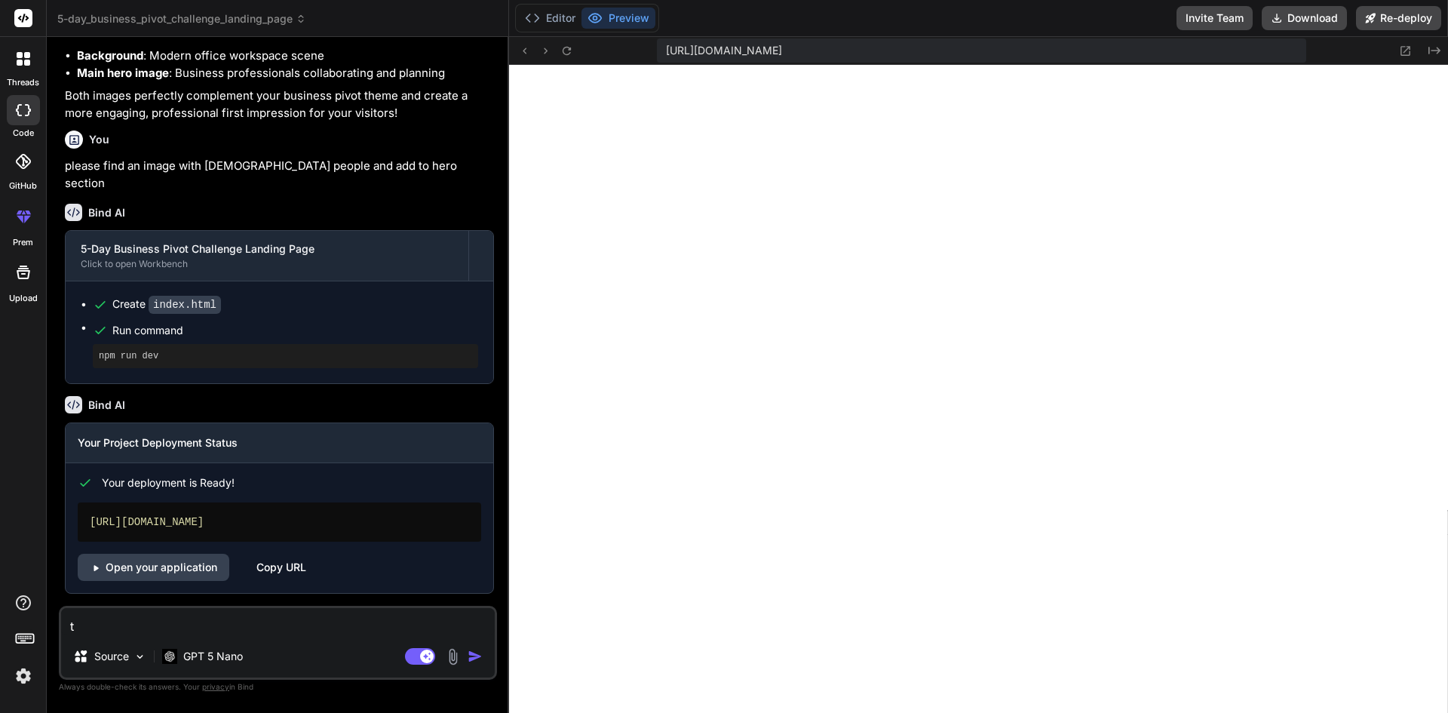
type textarea "x"
type textarea "th"
type textarea "x"
type textarea "the"
type textarea "x"
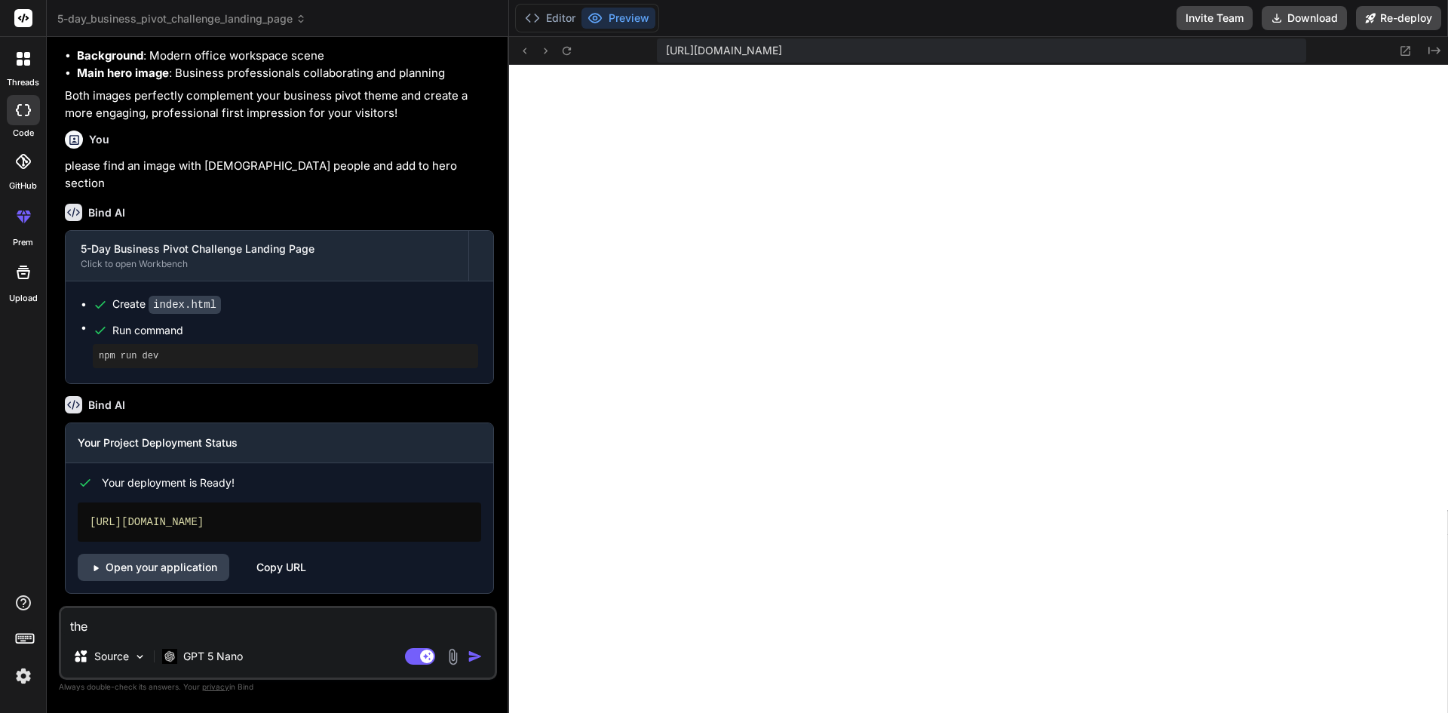
type textarea "the"
type textarea "x"
type textarea "the i"
type textarea "x"
type textarea "the im"
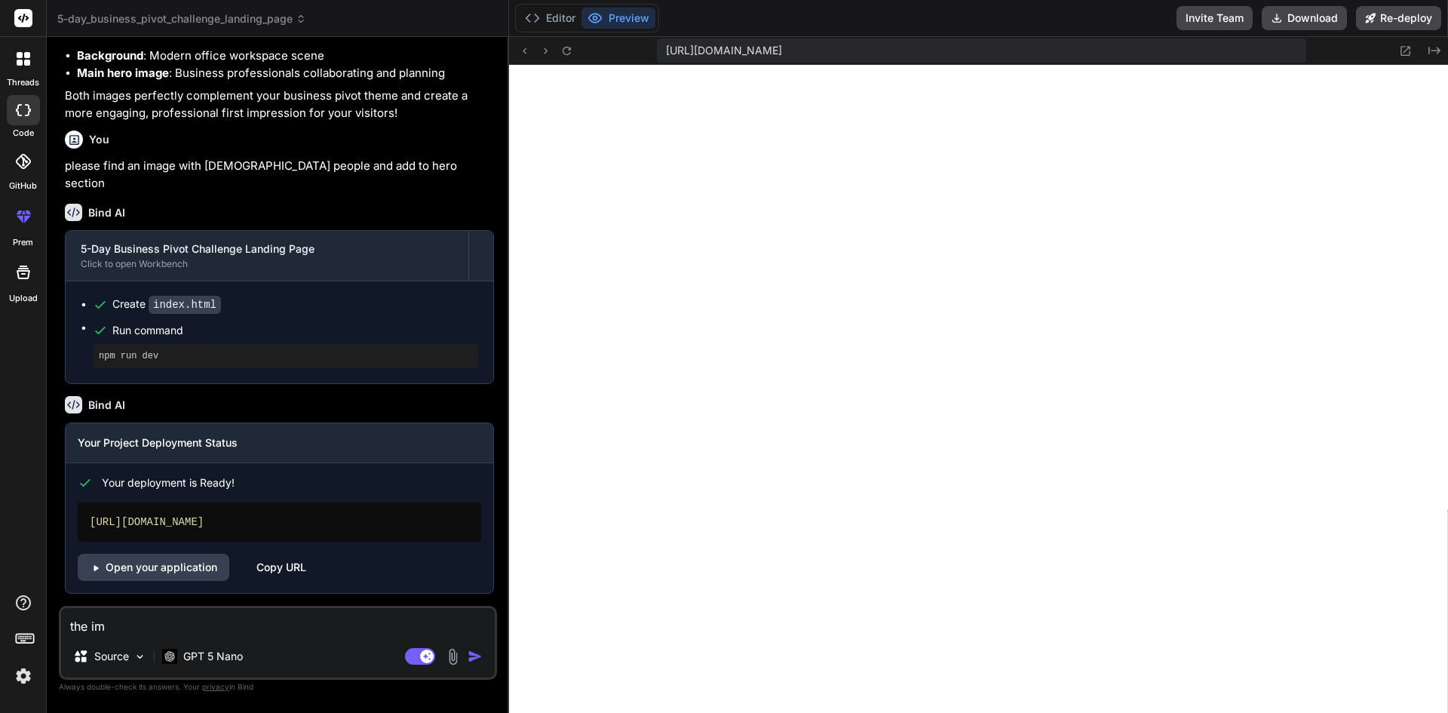
type textarea "x"
type textarea "the ima"
type textarea "x"
type textarea "the imag"
type textarea "x"
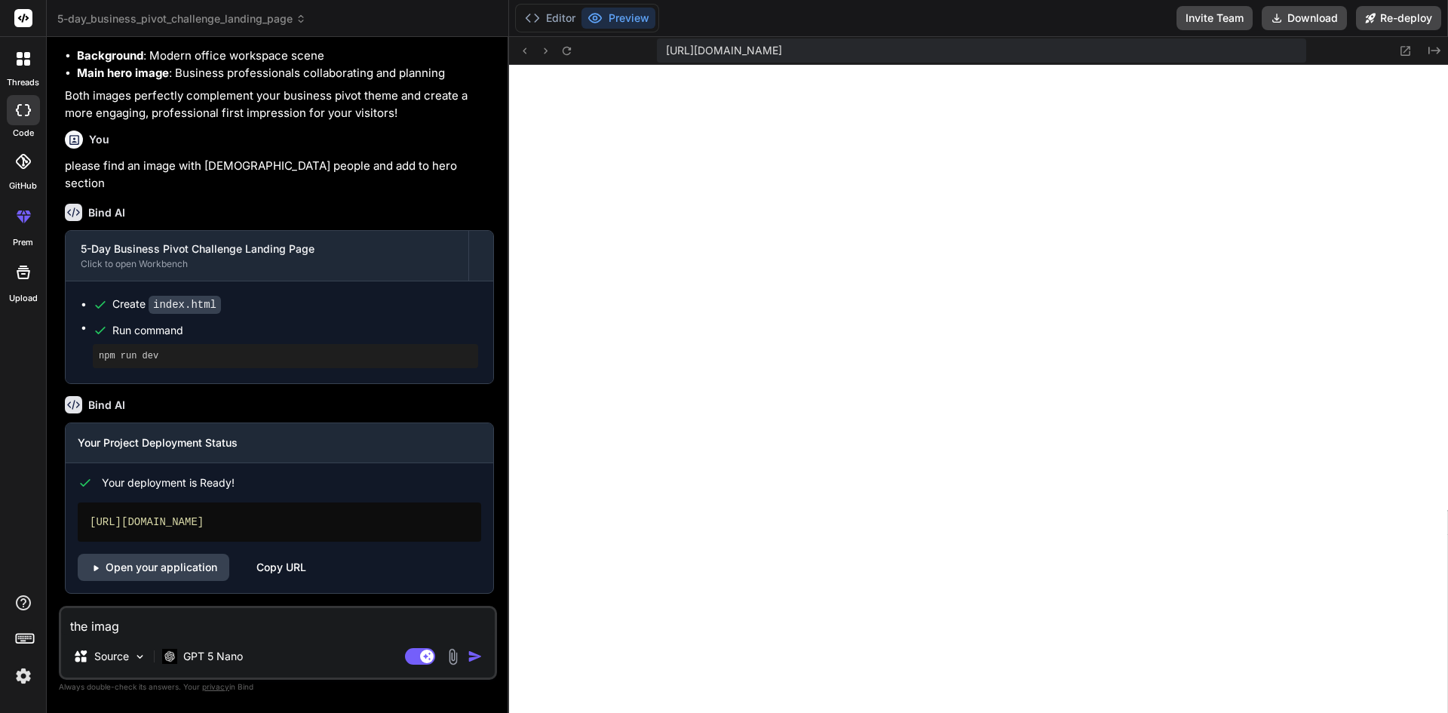
type textarea "the image"
type textarea "x"
type textarea "the image"
type textarea "x"
type textarea "the image d"
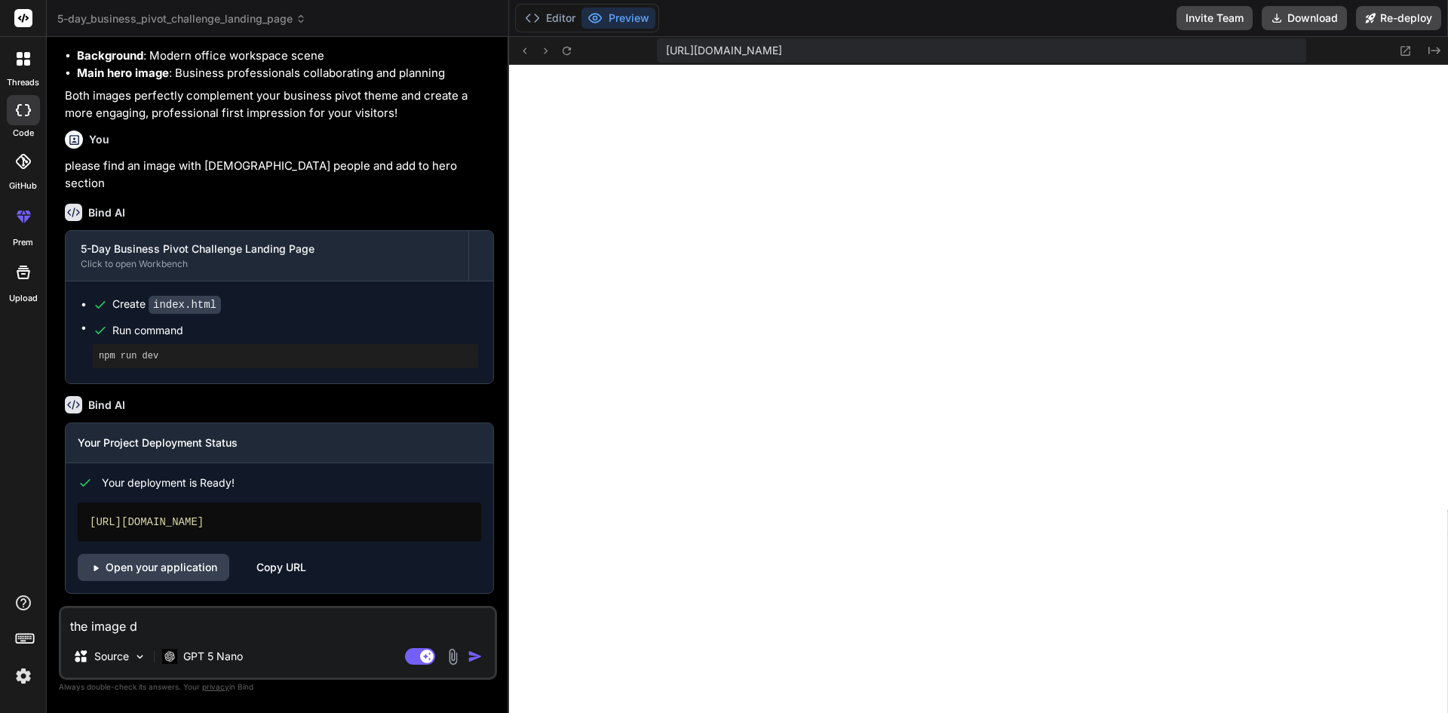
type textarea "x"
type textarea "the image di"
type textarea "x"
type textarea "the image did"
type textarea "x"
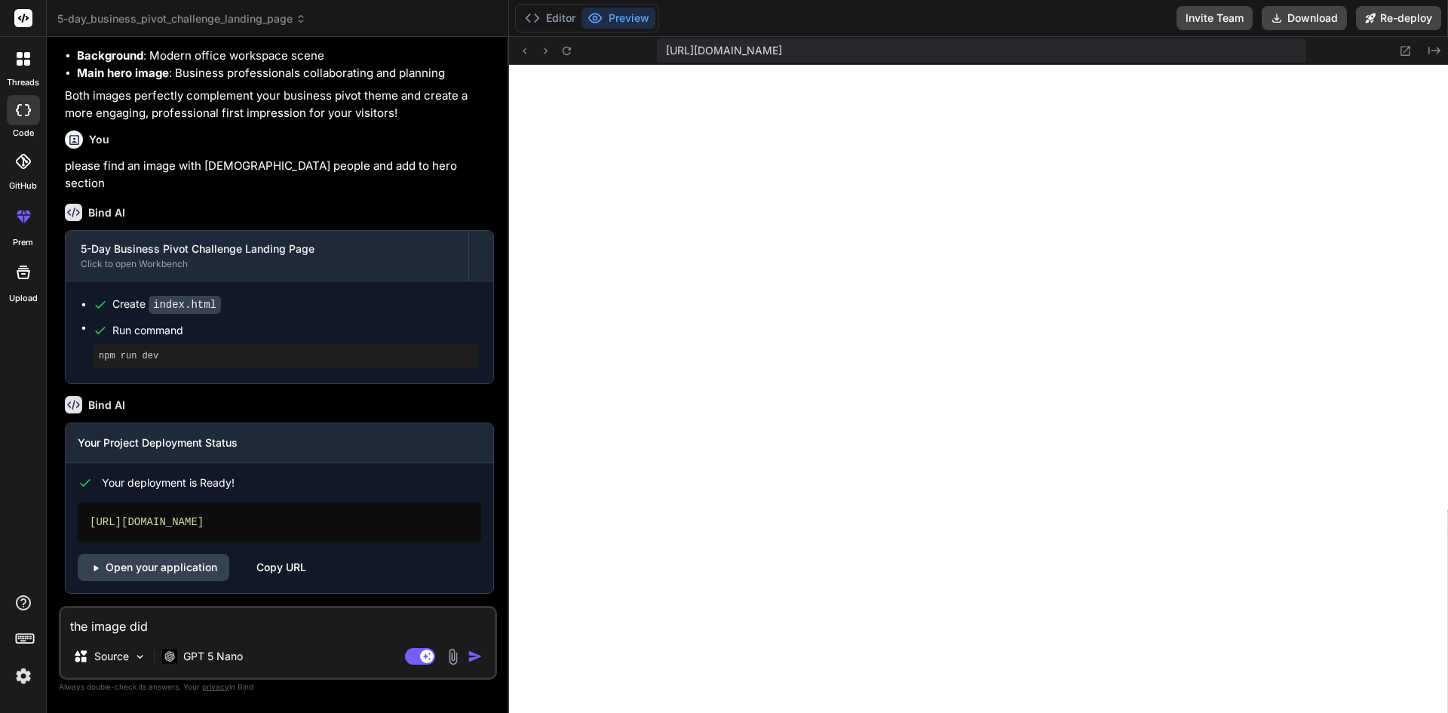
type textarea "the image did"
type textarea "x"
type textarea "the image did n"
type textarea "x"
type textarea "the image did no"
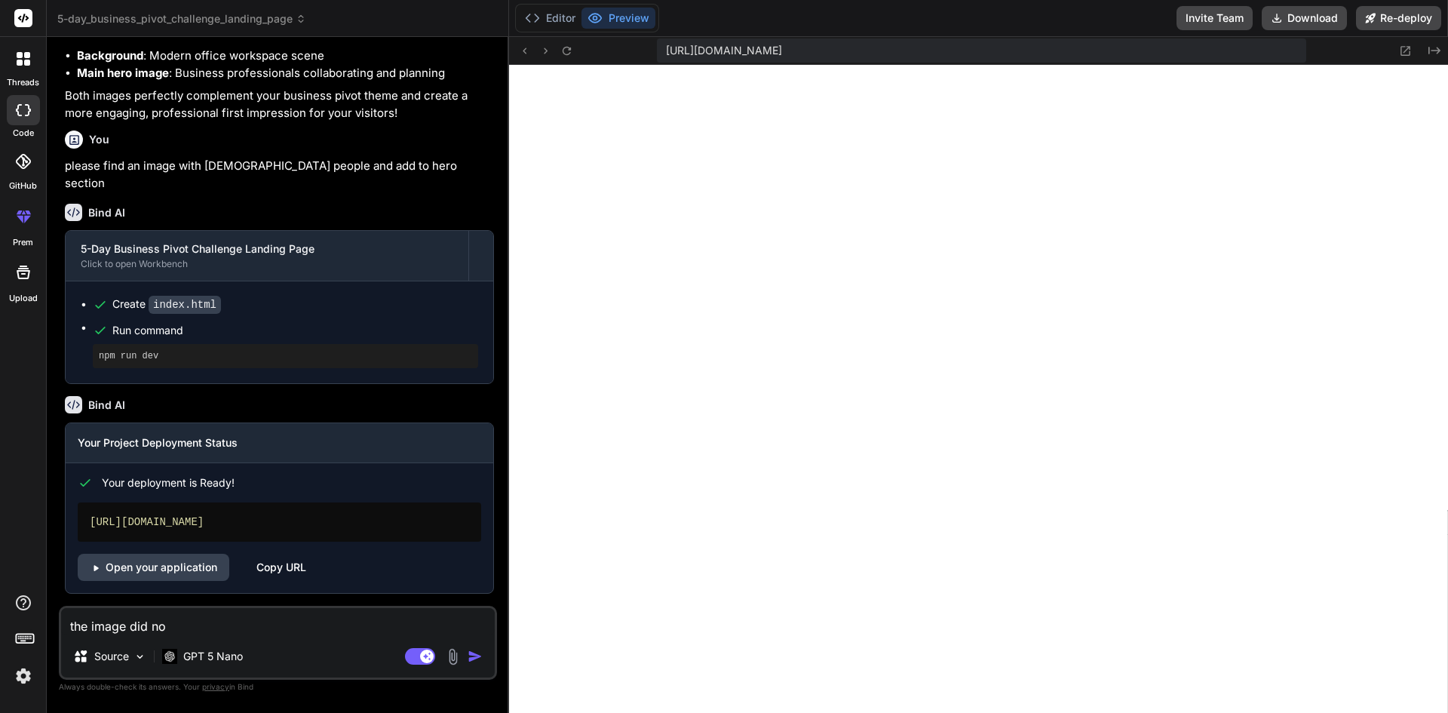
type textarea "x"
type textarea "the image did not"
type textarea "x"
type textarea "the image did not"
type textarea "x"
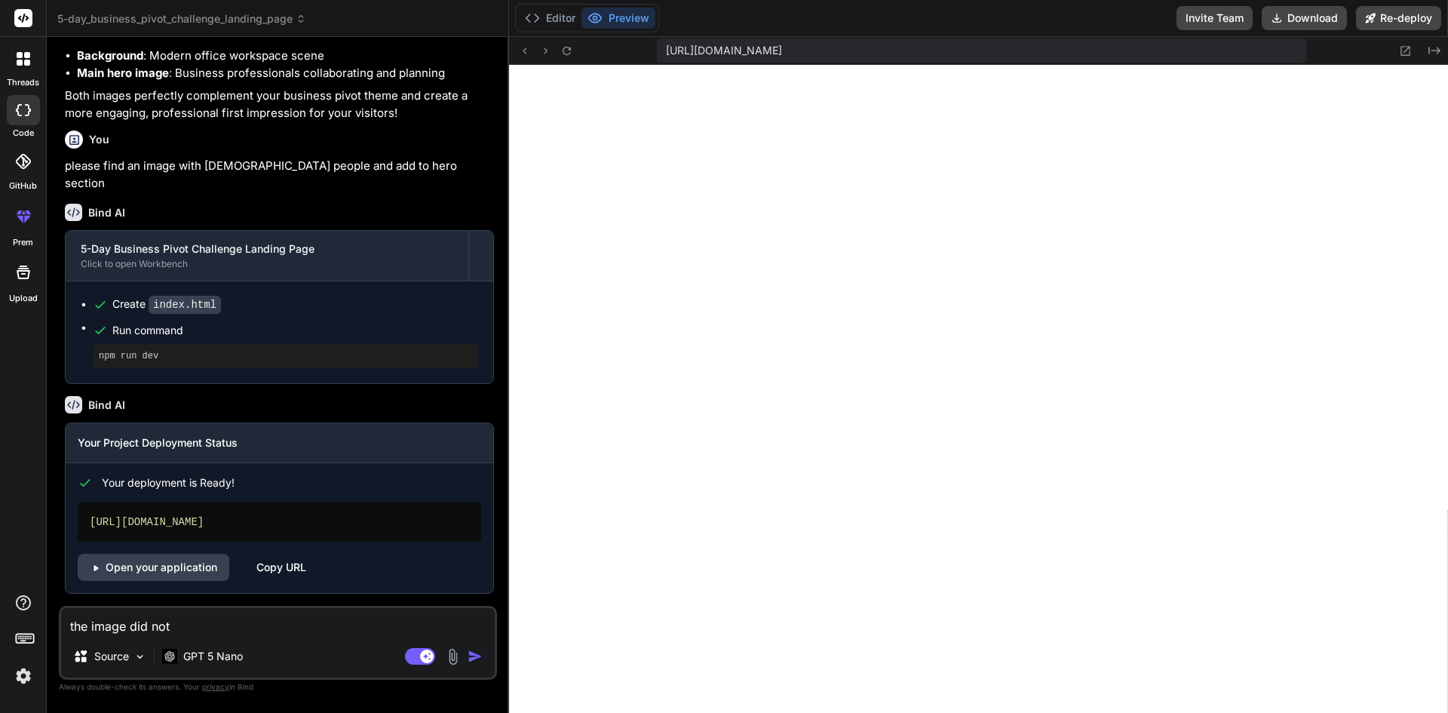
type textarea "the image did not a"
type textarea "x"
type textarea "the image did not ap"
type textarea "x"
type textarea "the image did not app"
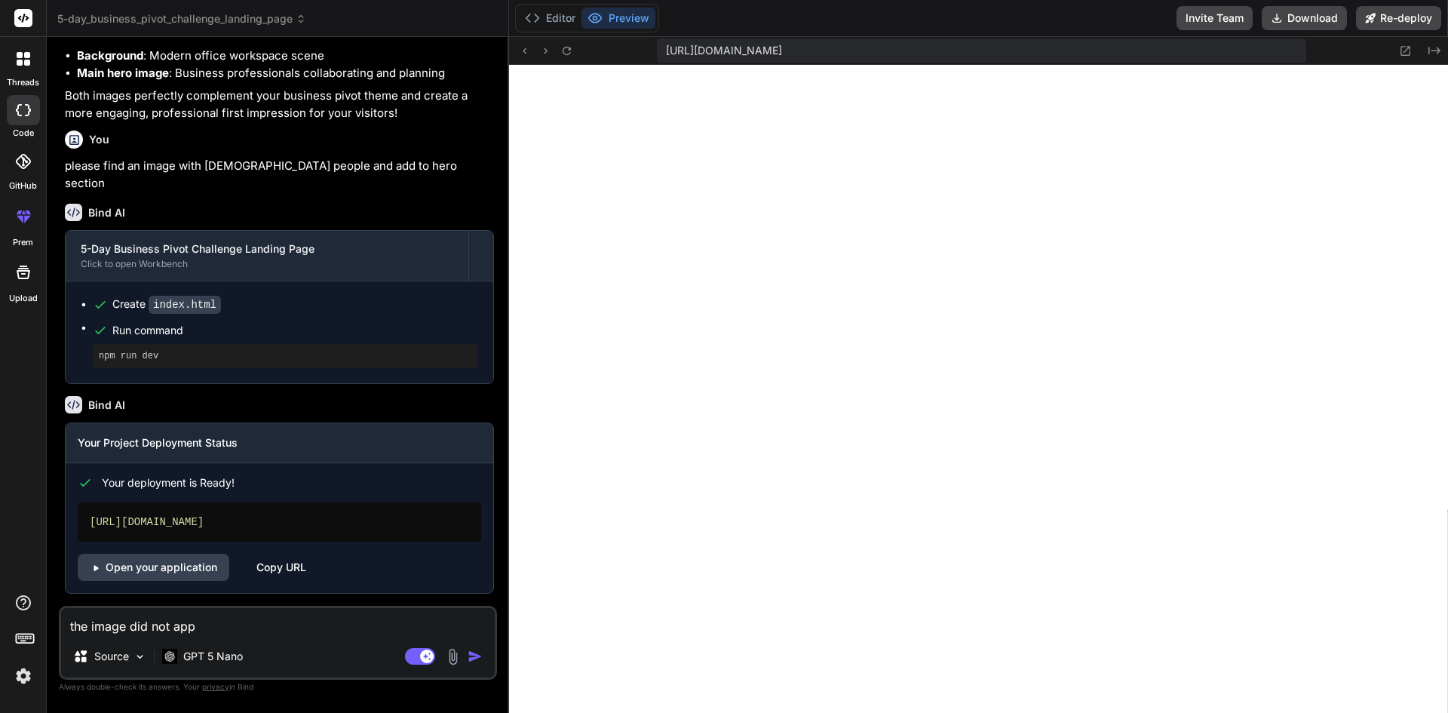
type textarea "x"
type textarea "the image did not appe"
type textarea "x"
type textarea "the image did not appea"
type textarea "x"
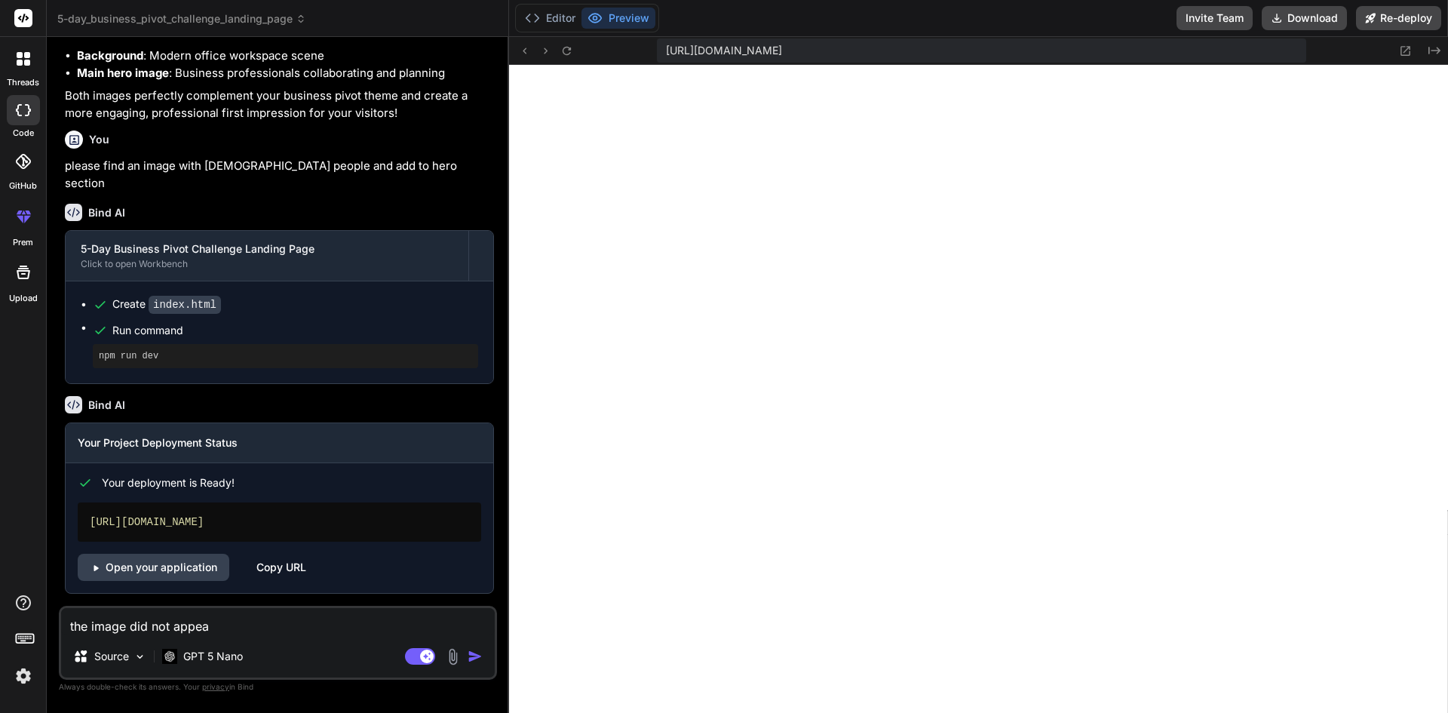
type textarea "the image did not appear"
type textarea "x"
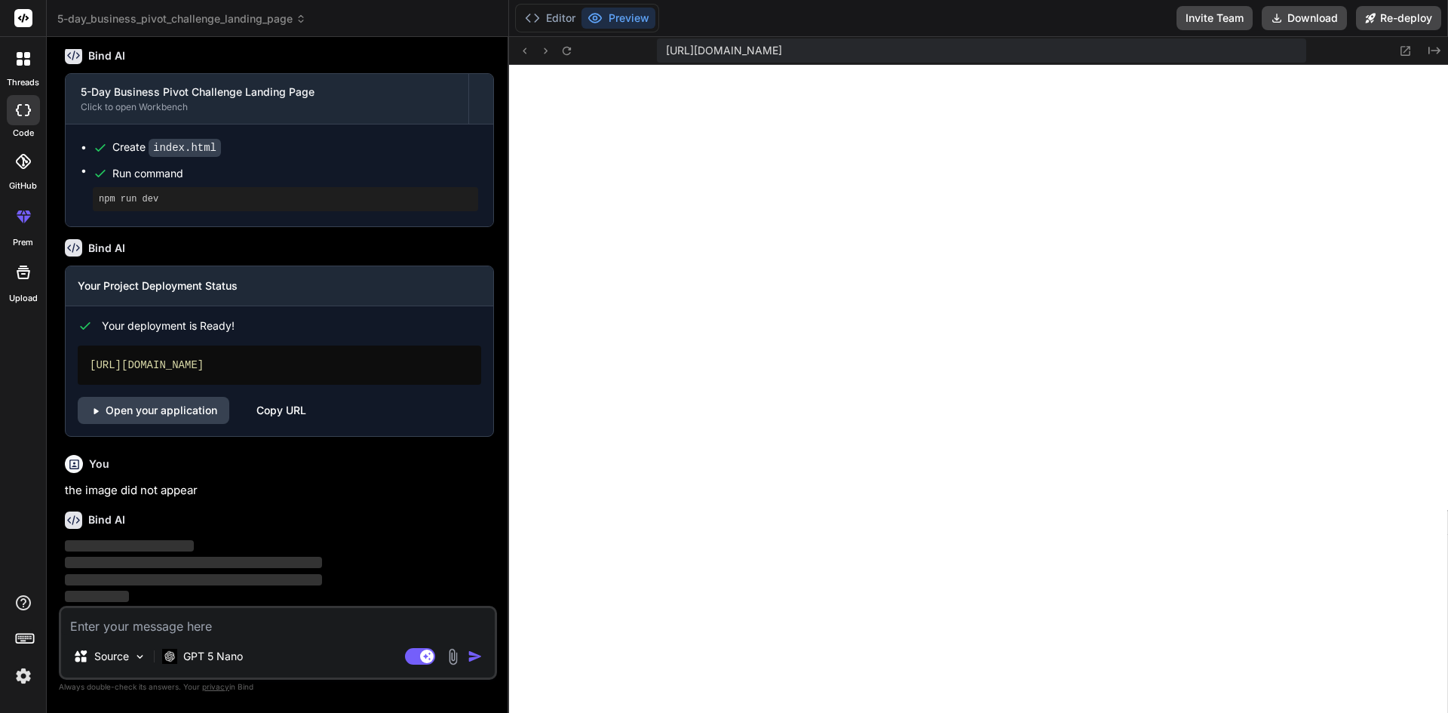
scroll to position [3448, 0]
drag, startPoint x: 409, startPoint y: 364, endPoint x: 89, endPoint y: 361, distance: 319.9
click at [89, 361] on div "https://5-daybusinesspivotchallengelandingp.vercel.app" at bounding box center [280, 365] width 404 height 39
copy div "https://5-daybusinesspivotchallengelandingp.vercel.app"
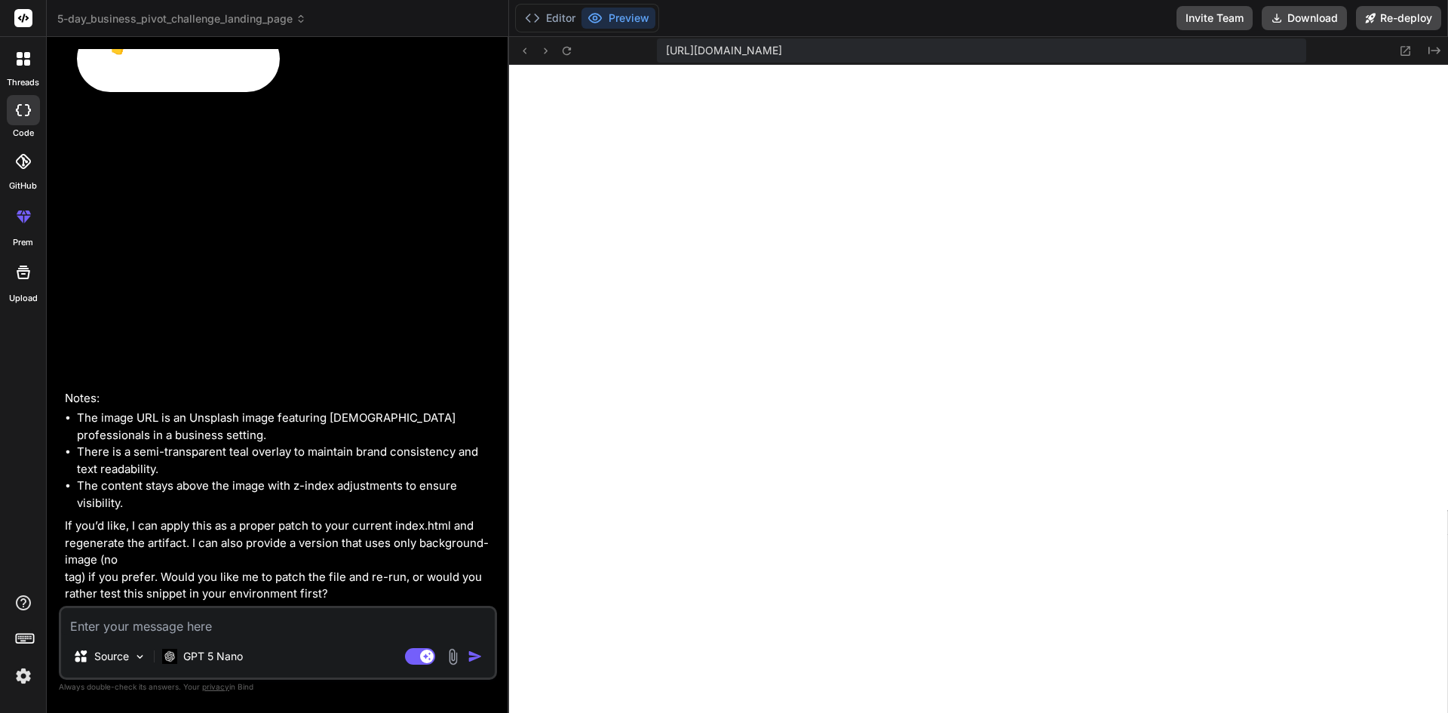
scroll to position [4713, 0]
click at [220, 618] on textarea at bounding box center [278, 621] width 434 height 27
type textarea "x"
type textarea "p"
type textarea "x"
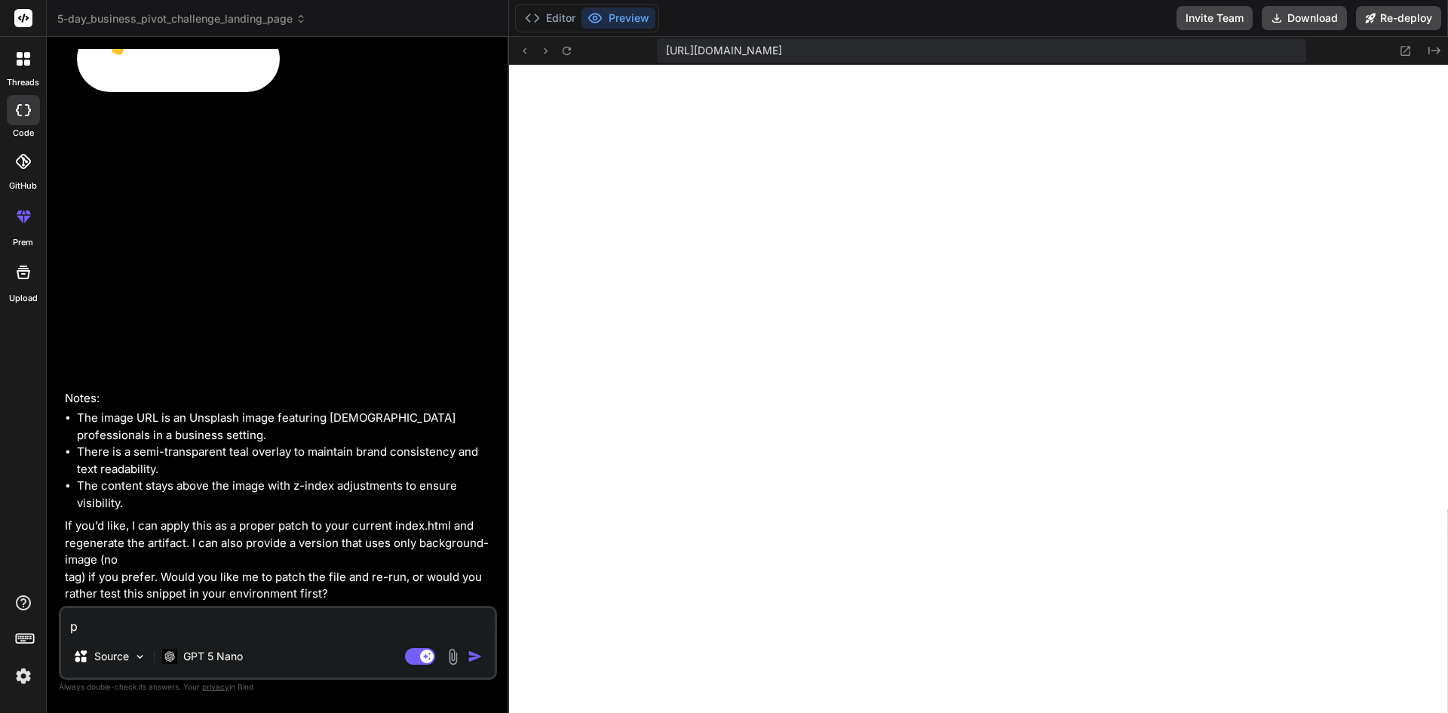
type textarea "pa"
type textarea "x"
type textarea "pat"
type textarea "x"
type textarea "patc"
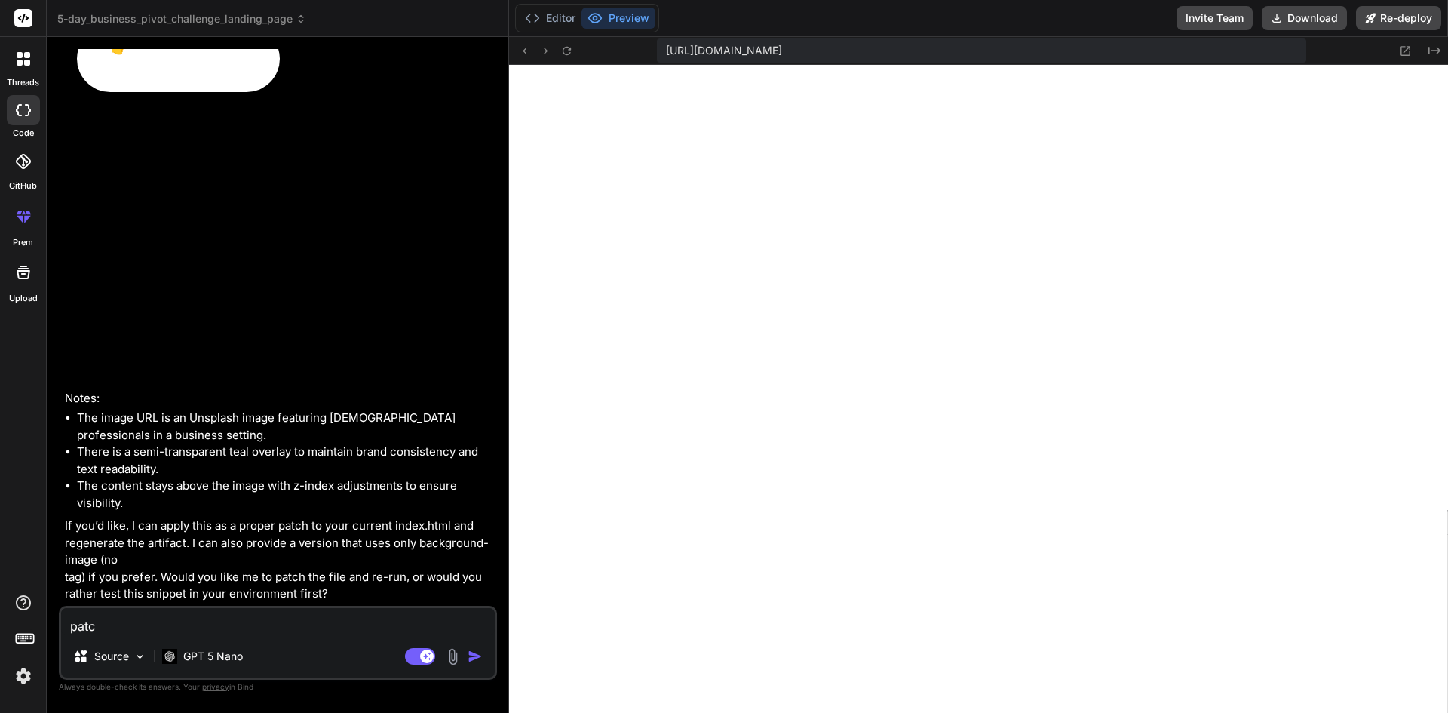
type textarea "x"
type textarea "patch"
type textarea "x"
type textarea "patch"
type textarea "x"
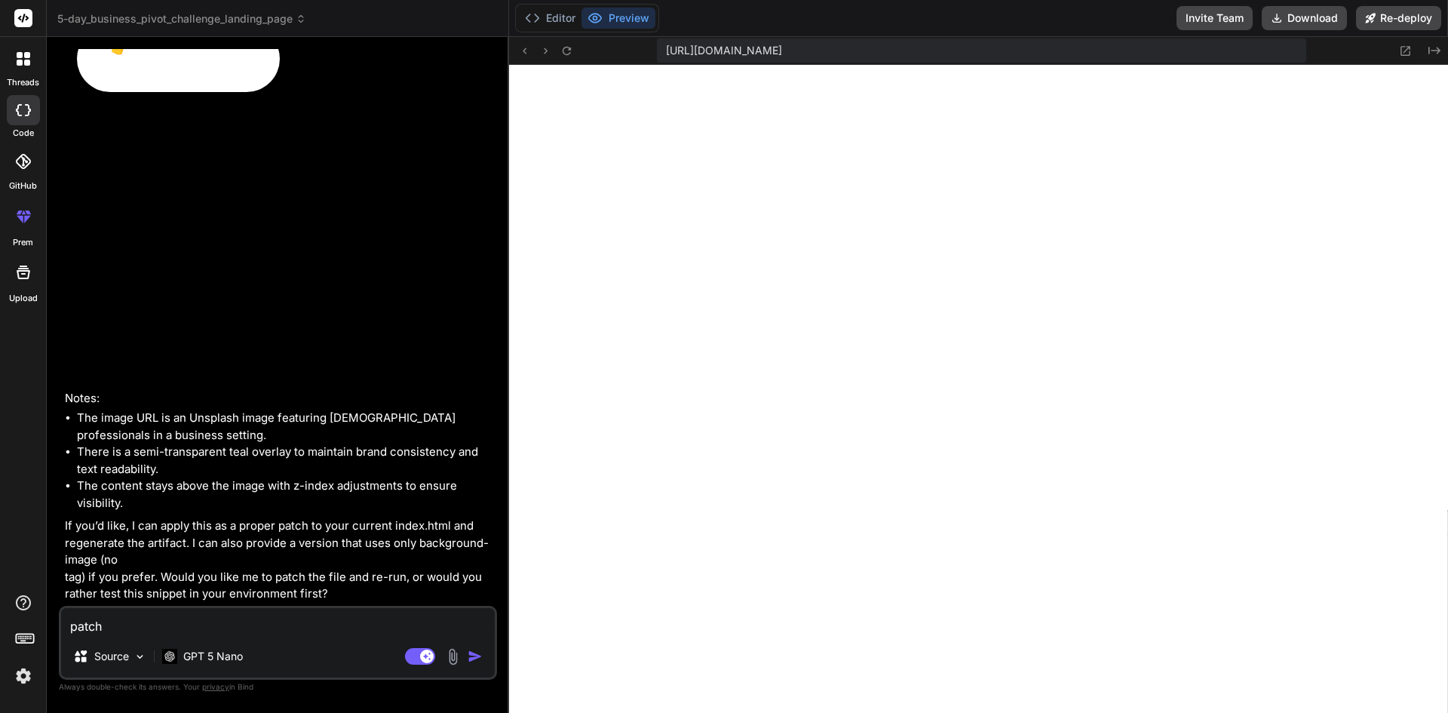
type textarea "patch a"
type textarea "x"
type textarea "patch an"
type textarea "x"
type textarea "patch and"
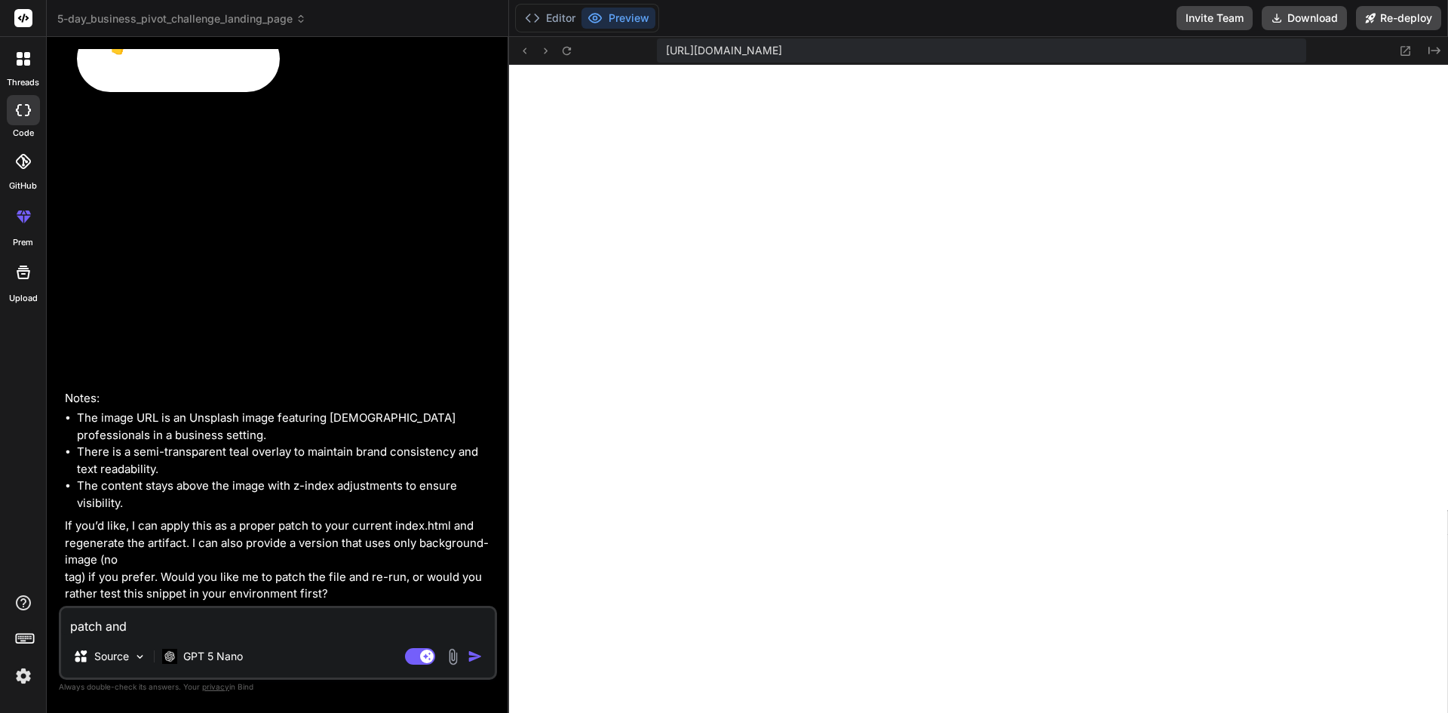
type textarea "x"
type textarea "patch and r"
type textarea "x"
type textarea "patch and re"
type textarea "x"
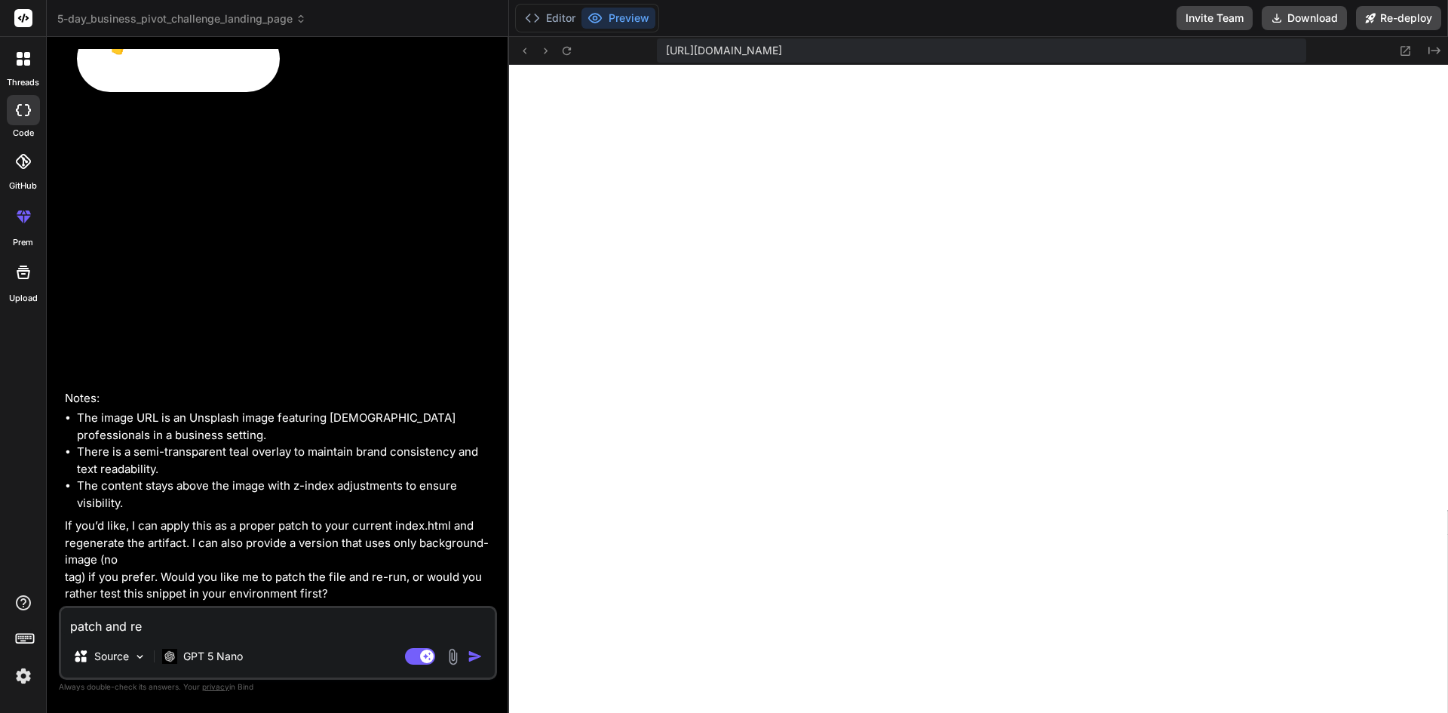
type textarea "patch and rer"
type textarea "x"
type textarea "patch and reru"
type textarea "x"
type textarea "patch and rerun"
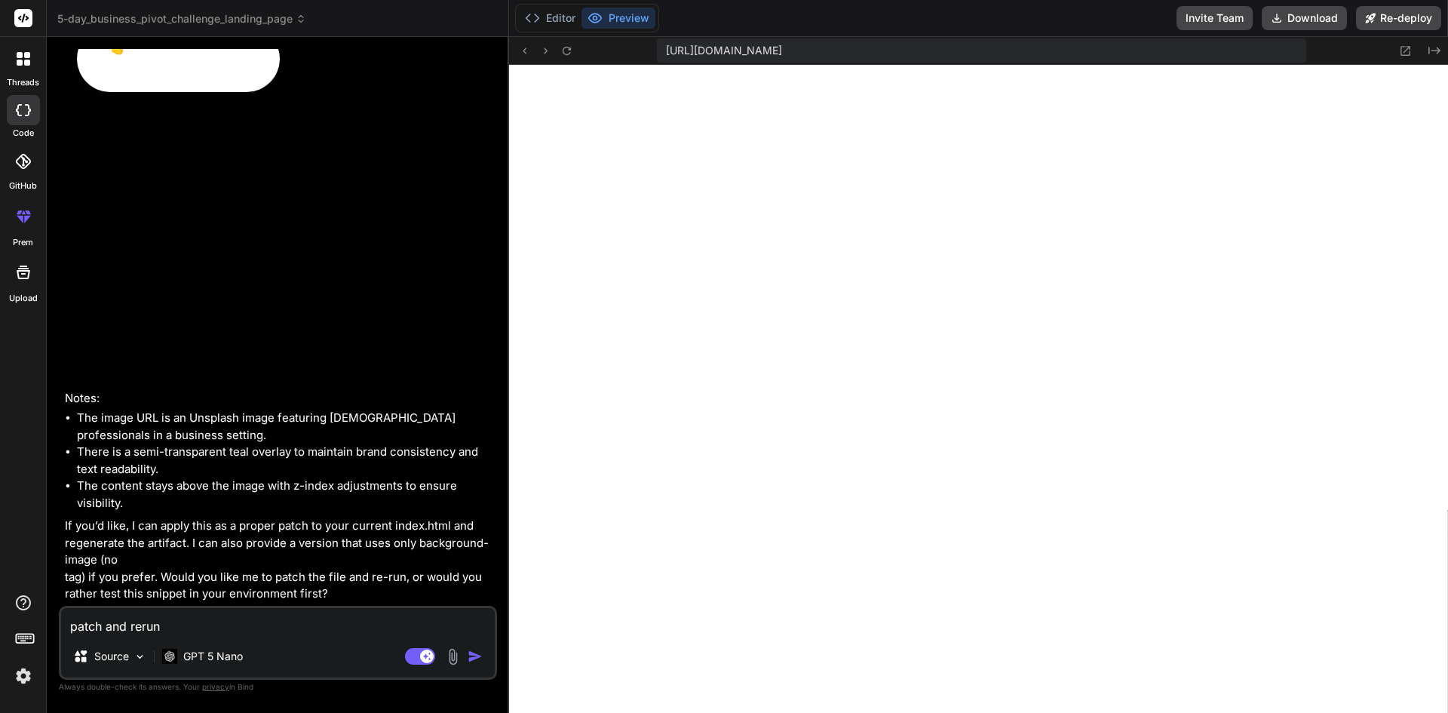
type textarea "x"
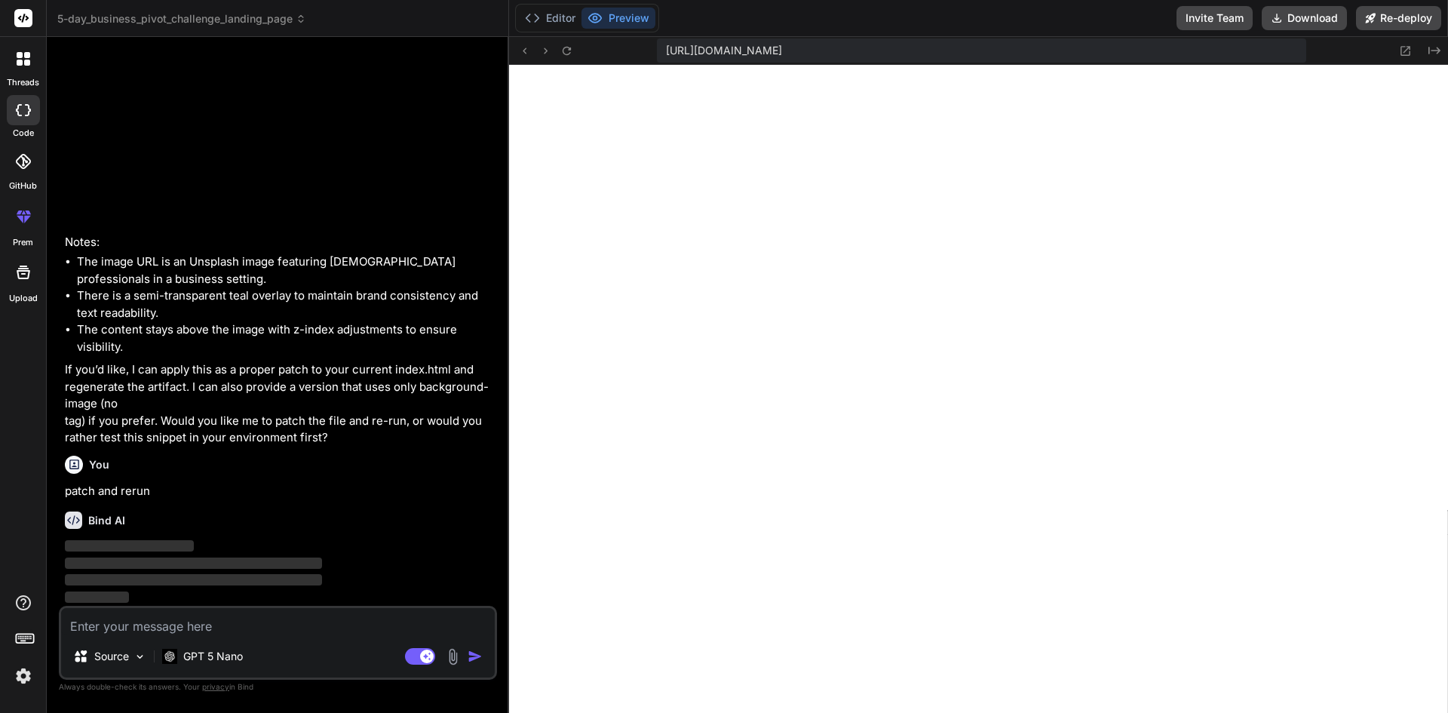
scroll to position [4869, 0]
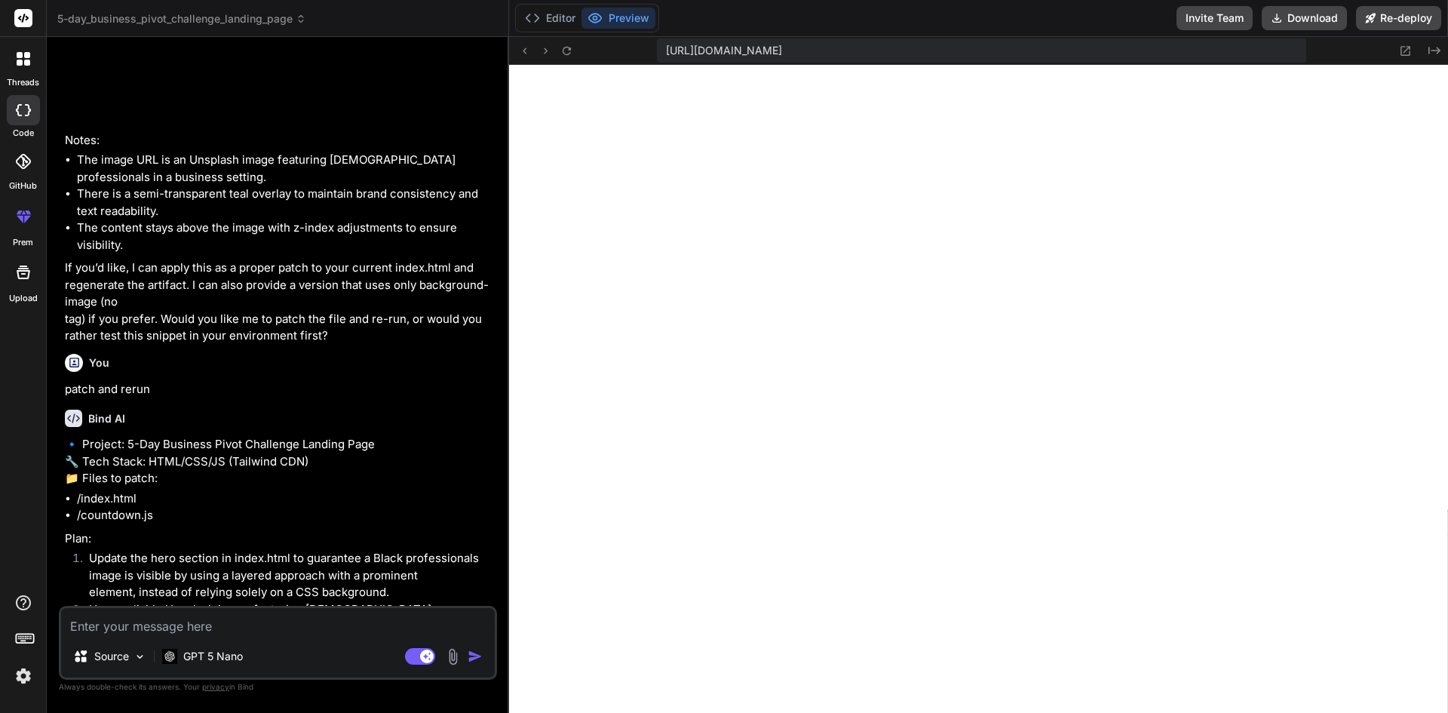
click at [441, 427] on div "Bind AI" at bounding box center [279, 418] width 429 height 17
click at [428, 487] on p "🔹 Project: 5-Day Business Pivot Challenge Landing Page 🔧 Tech Stack: HTML/CSS/J…" at bounding box center [279, 461] width 429 height 51
click at [389, 253] on li "The content stays above the image with z-index adjustments to ensure visibility." at bounding box center [285, 237] width 417 height 34
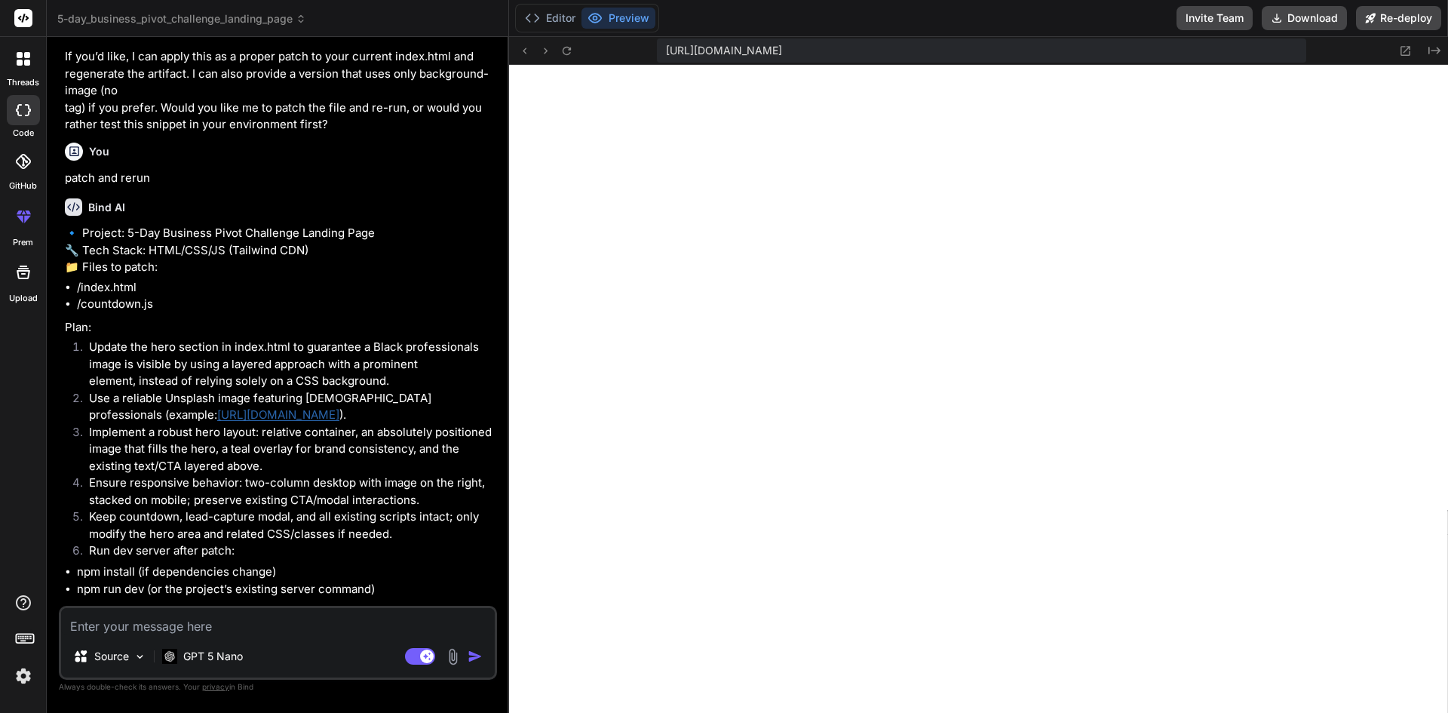
scroll to position [5251, 0]
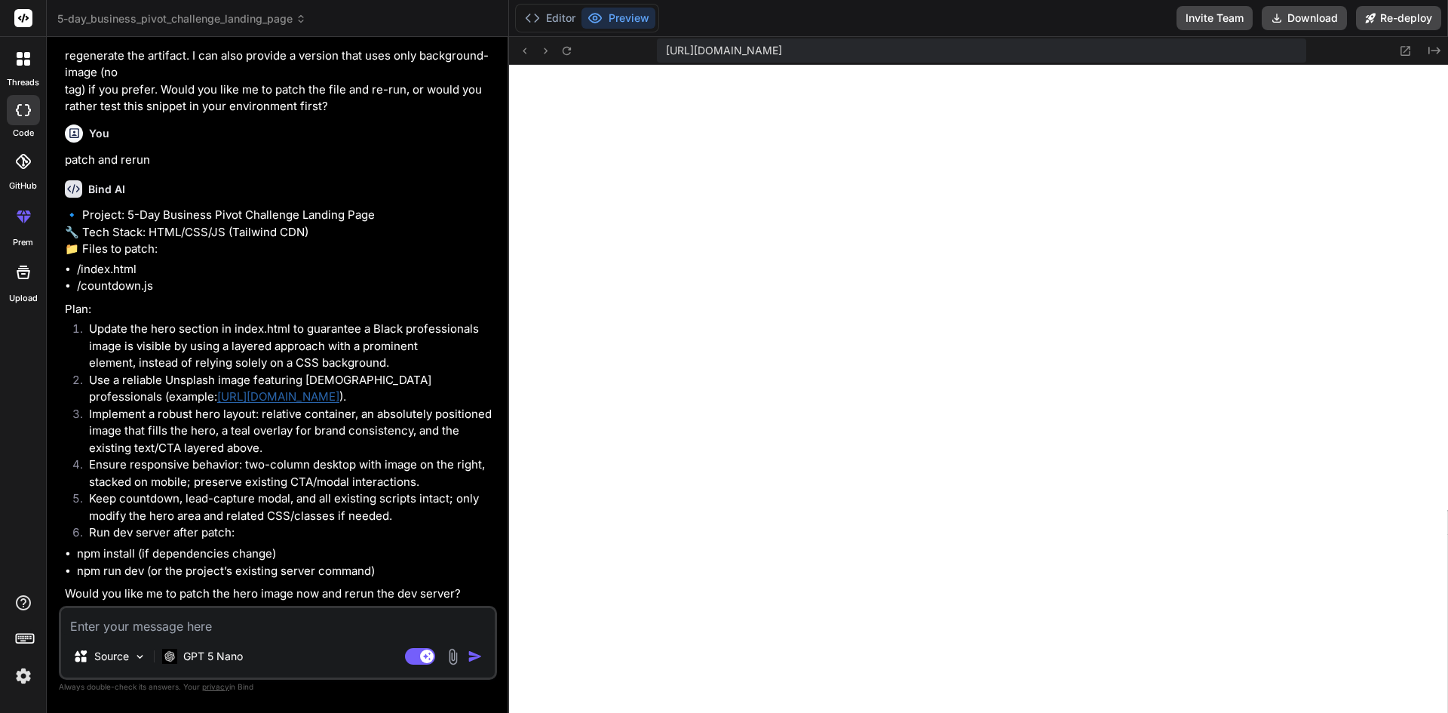
click at [393, 419] on li "Implement a robust hero layout: relative container, an absolutely positioned im…" at bounding box center [285, 431] width 417 height 51
click at [339, 512] on li "Keep countdown, lead-capture modal, and all existing scripts intact; only modif…" at bounding box center [285, 507] width 417 height 34
click at [407, 498] on li "Keep countdown, lead-capture modal, and all existing scripts intact; only modif…" at bounding box center [285, 507] width 417 height 34
click at [254, 638] on div "Source GPT 5 Nano Agent Mode. When this toggle is activated, AI automatically m…" at bounding box center [278, 643] width 438 height 74
click at [253, 625] on textarea at bounding box center [278, 621] width 434 height 27
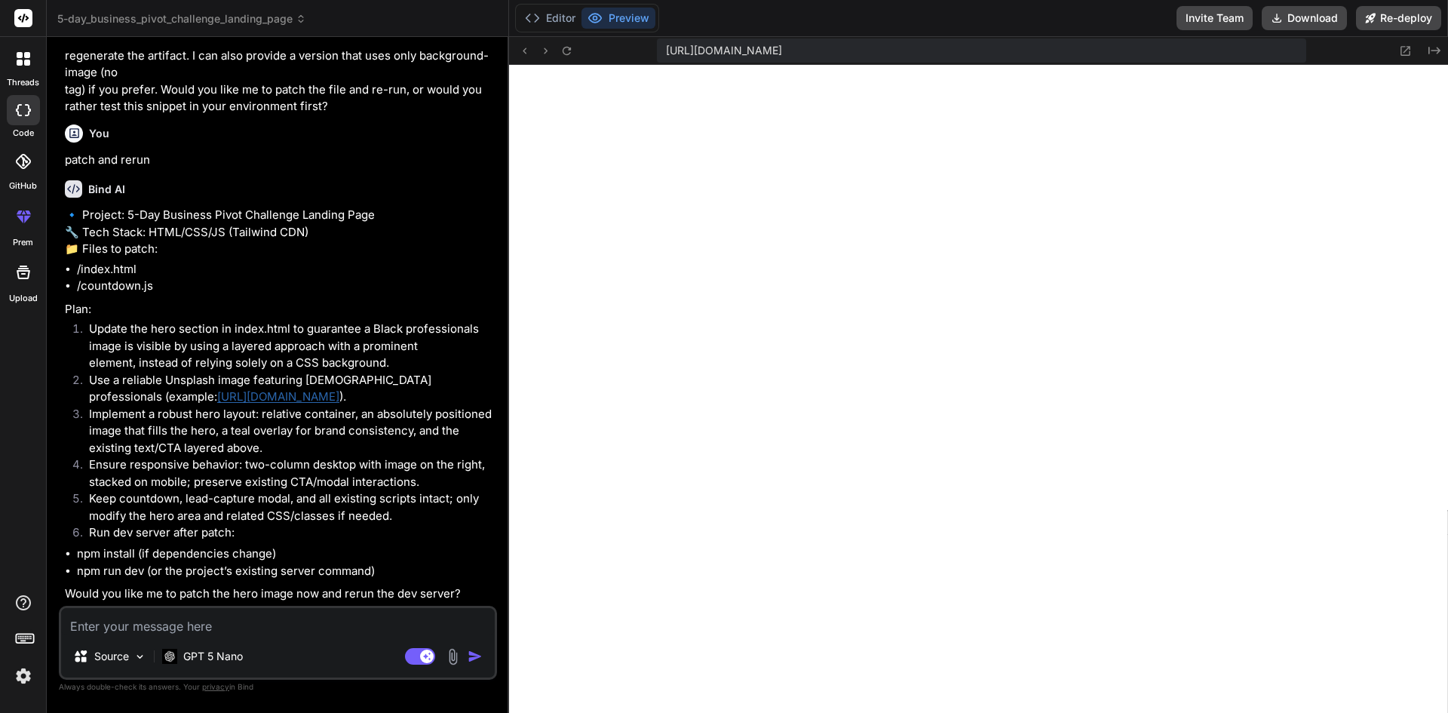
type textarea "x"
type textarea "y"
type textarea "x"
type textarea "yw"
type textarea "x"
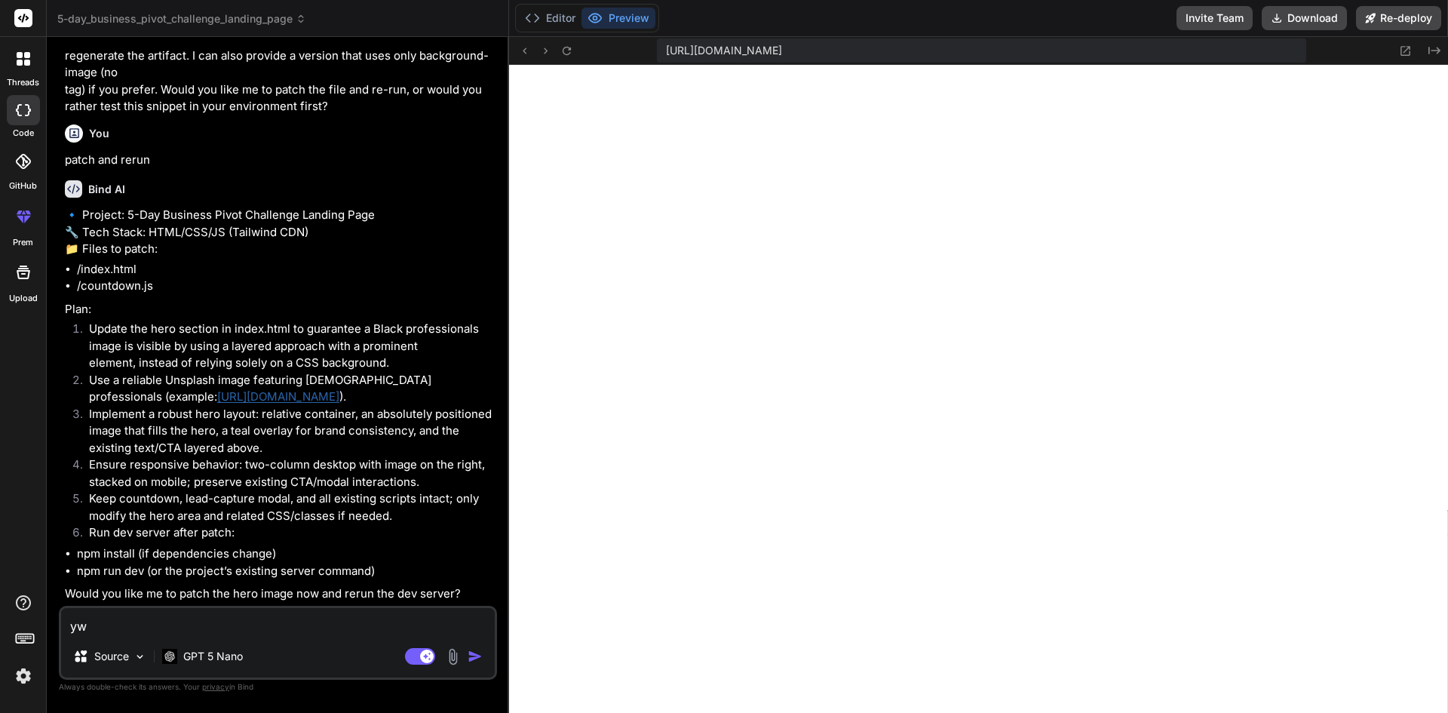
type textarea "ywe"
type textarea "x"
type textarea "yw"
type textarea "x"
type textarea "y"
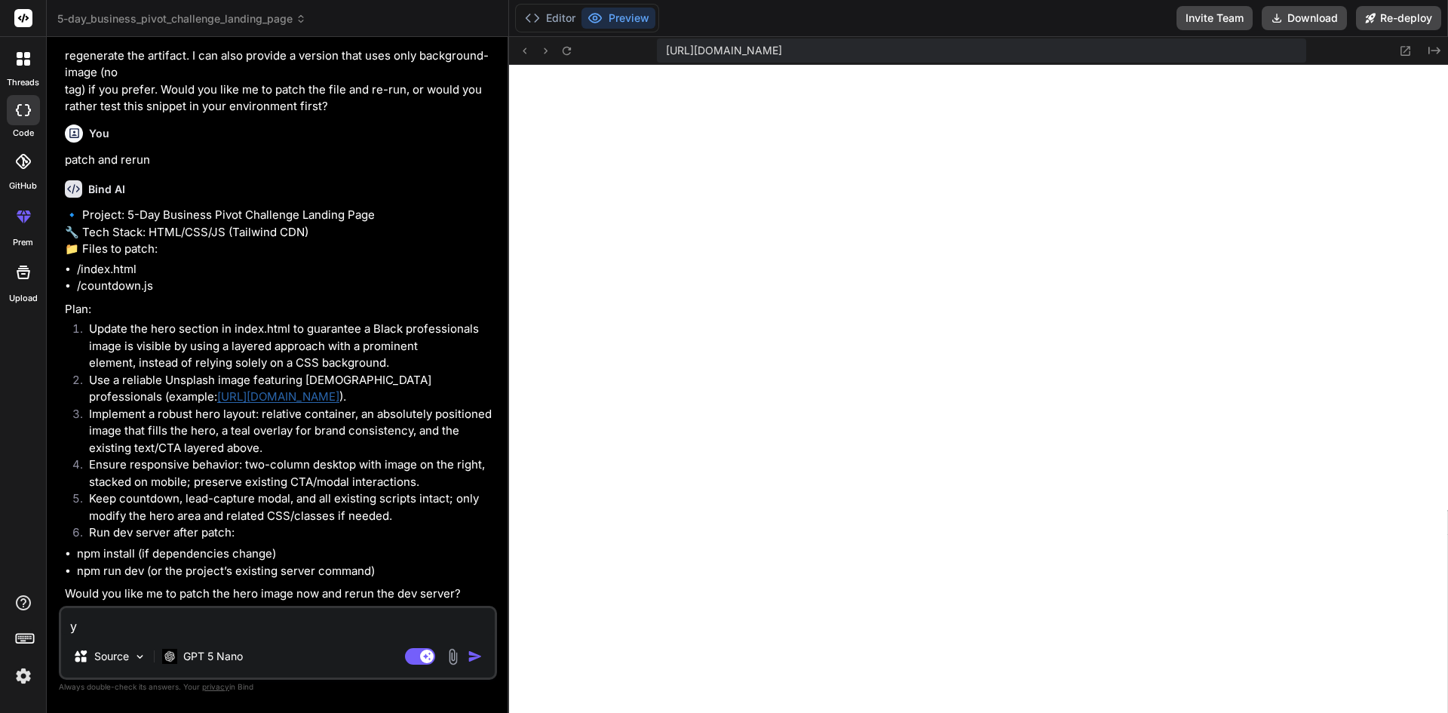
type textarea "x"
type textarea "ye"
type textarea "x"
type textarea "yes"
type textarea "x"
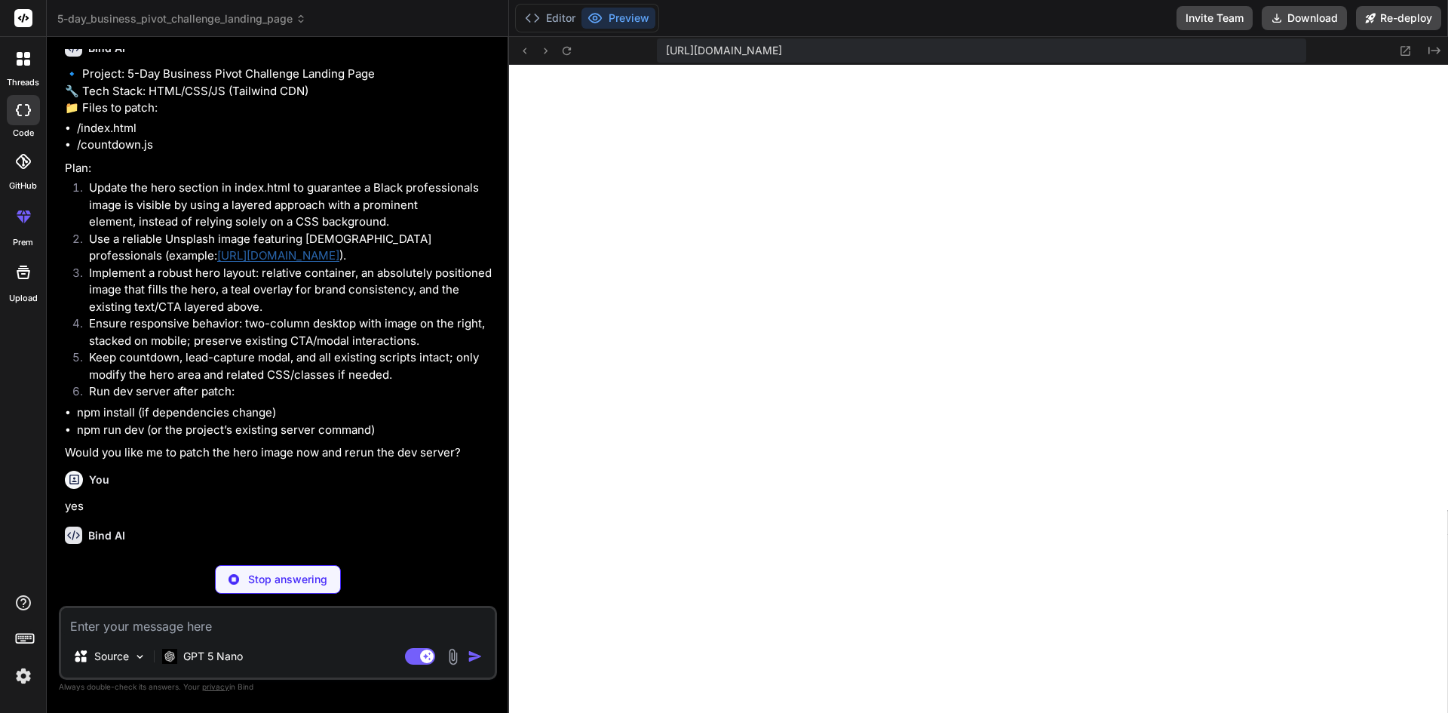
scroll to position [5407, 0]
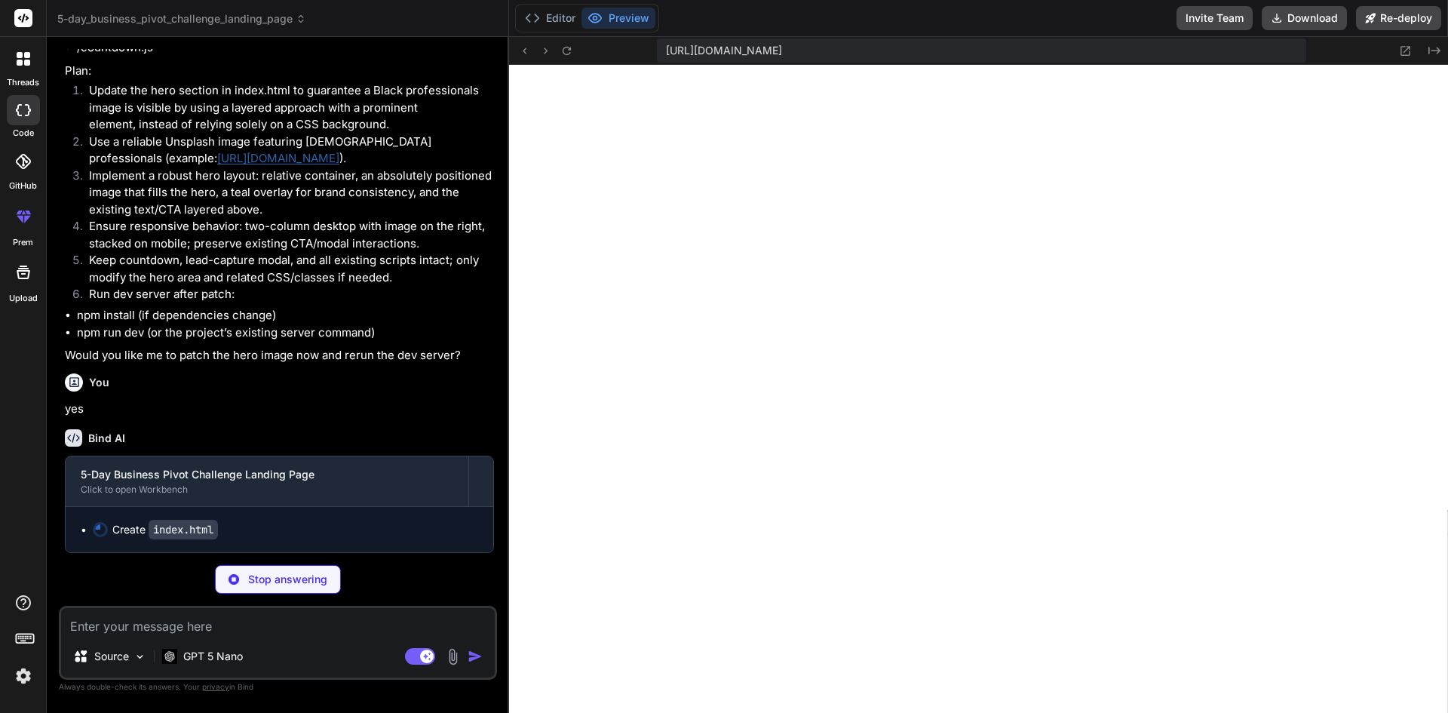
type textarea "x"
type textarea "</div> </div> </div> </div> <script src="countdown.js"></script> </body> </html>"
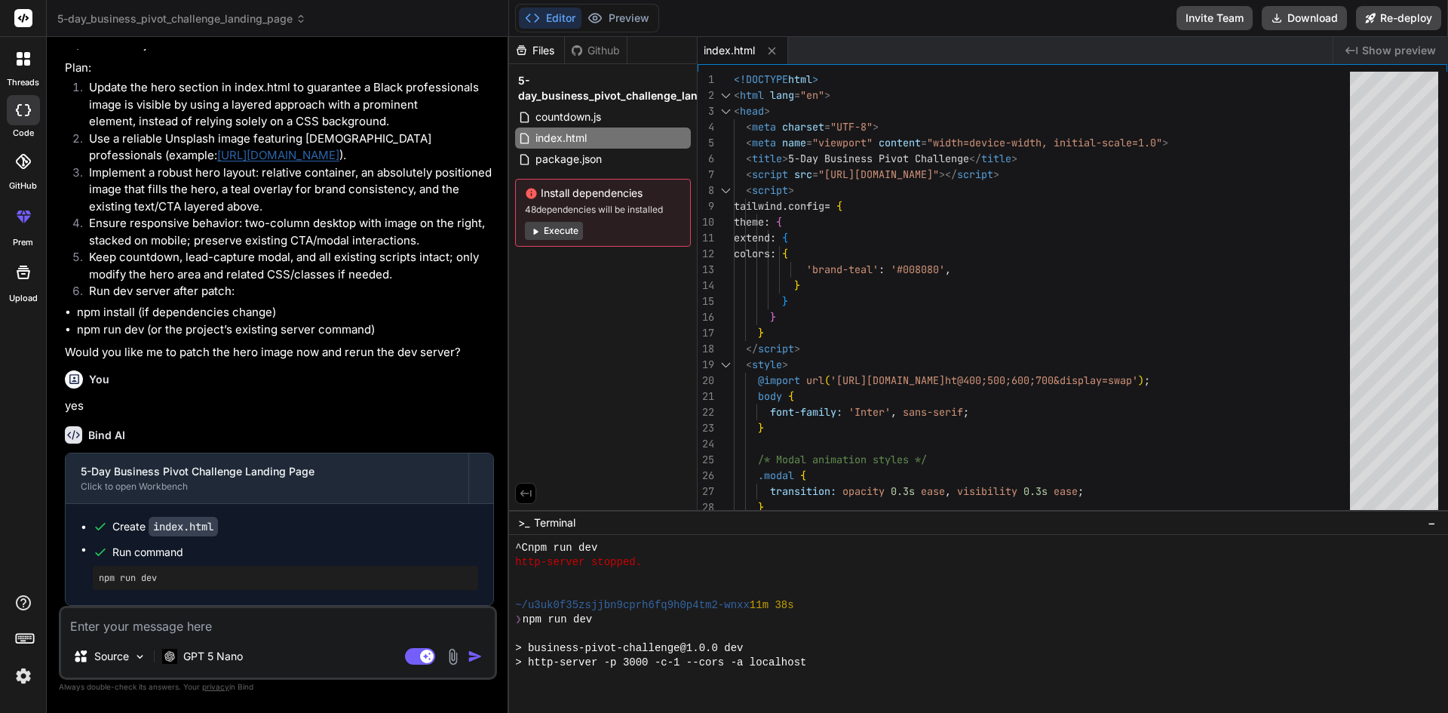
scroll to position [1247, 0]
type textarea "x"
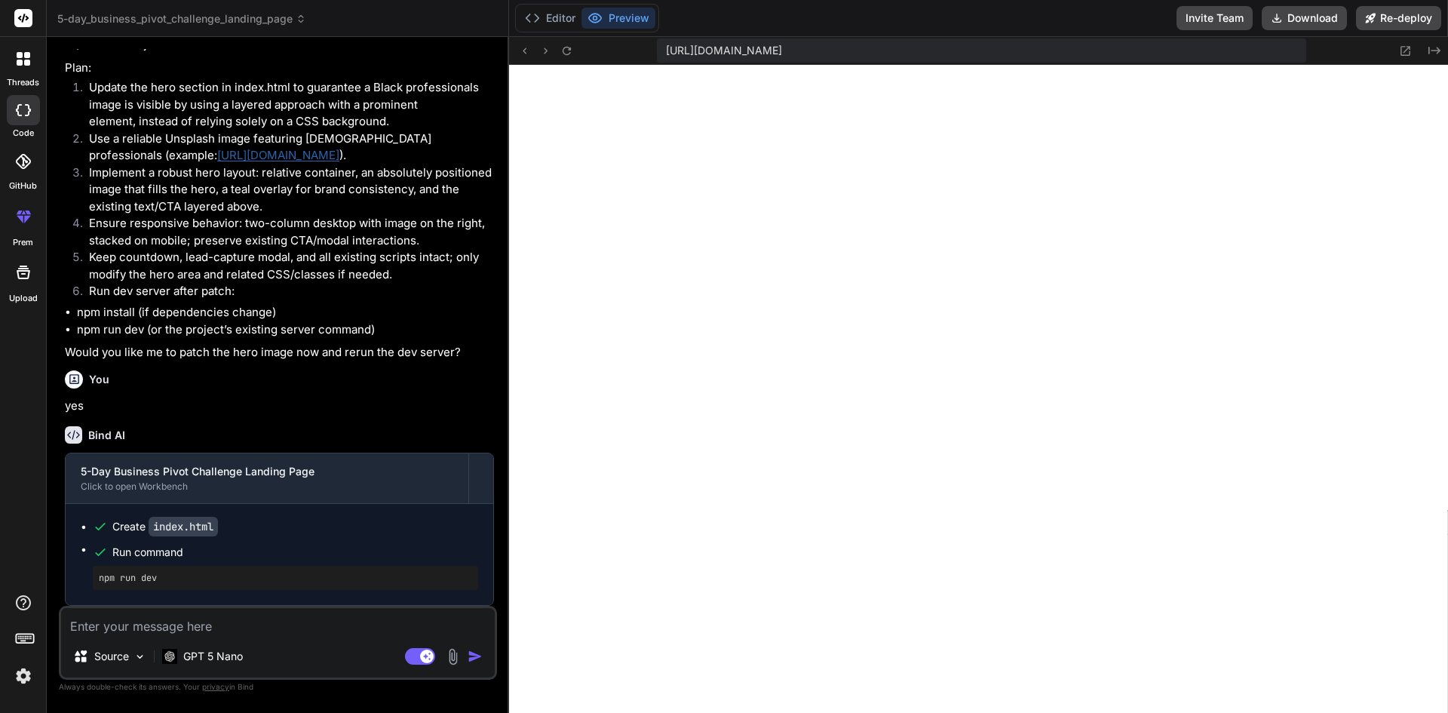
scroll to position [1591, 0]
